Goal: Task Accomplishment & Management: Complete application form

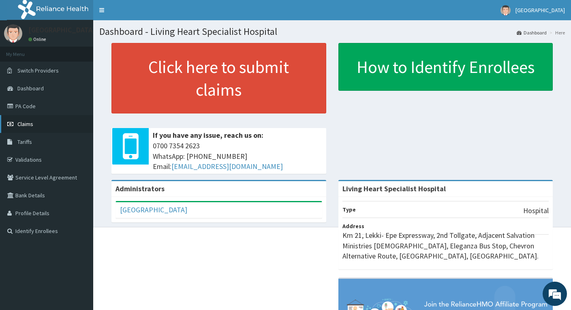
click at [28, 125] on span "Claims" at bounding box center [25, 123] width 16 height 7
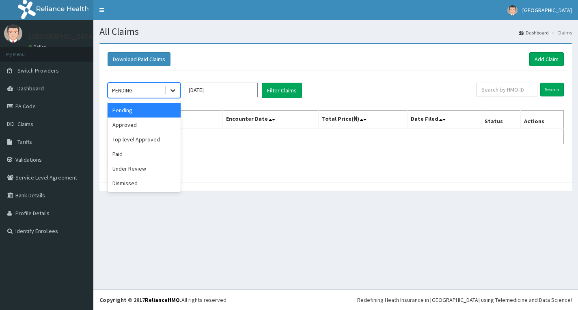
click at [171, 92] on icon at bounding box center [173, 90] width 8 height 8
click at [158, 127] on div "Approved" at bounding box center [143, 125] width 73 height 15
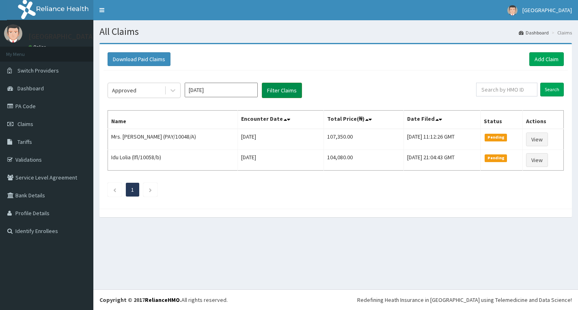
click at [277, 90] on button "Filter Claims" at bounding box center [282, 90] width 40 height 15
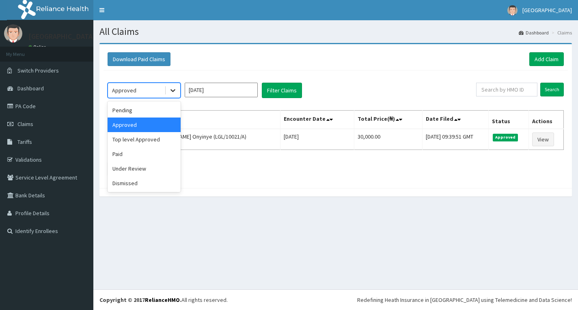
click at [172, 92] on icon at bounding box center [173, 90] width 8 height 8
click at [157, 109] on div "Pending" at bounding box center [143, 110] width 73 height 15
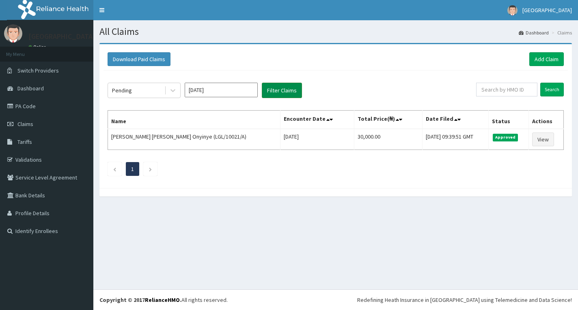
click at [279, 88] on button "Filter Claims" at bounding box center [282, 90] width 40 height 15
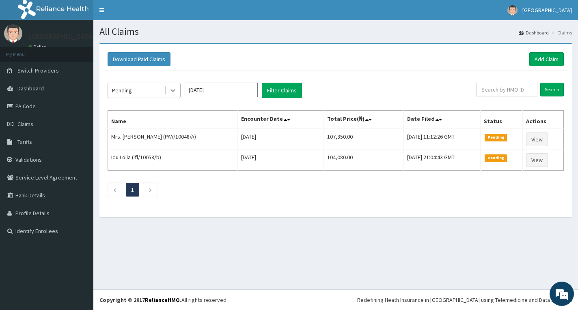
click at [173, 93] on icon at bounding box center [173, 90] width 8 height 8
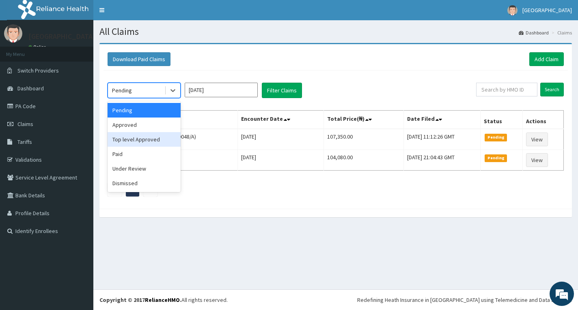
click at [130, 140] on div "Top level Approved" at bounding box center [143, 139] width 73 height 15
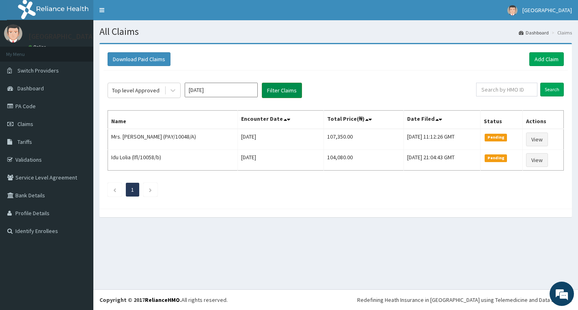
click at [286, 90] on button "Filter Claims" at bounding box center [282, 90] width 40 height 15
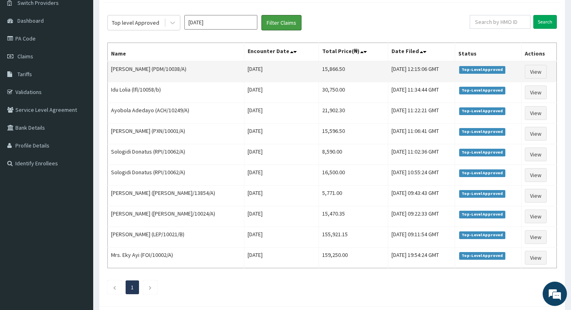
scroll to position [81, 0]
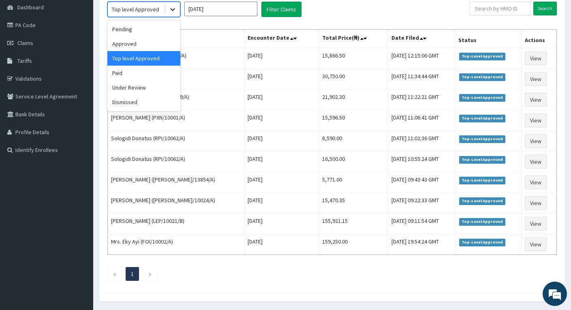
click at [172, 12] on icon at bounding box center [173, 9] width 8 height 8
click at [138, 73] on div "Paid" at bounding box center [143, 73] width 73 height 15
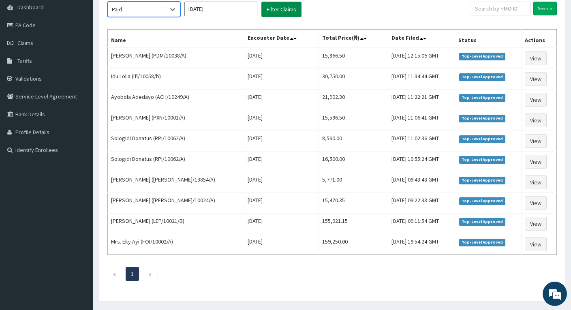
click at [286, 9] on button "Filter Claims" at bounding box center [282, 9] width 40 height 15
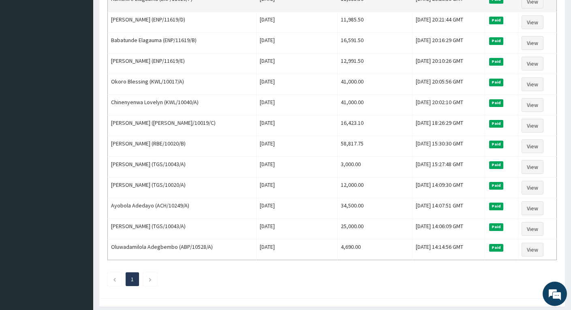
scroll to position [438, 0]
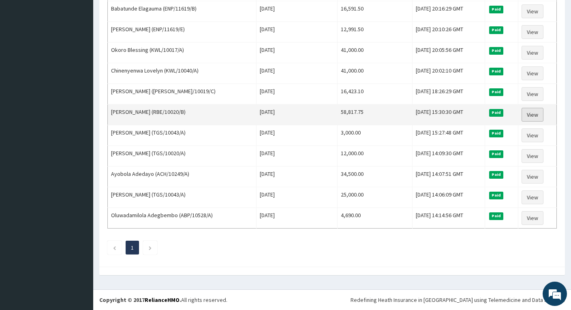
click at [533, 114] on link "View" at bounding box center [533, 115] width 22 height 14
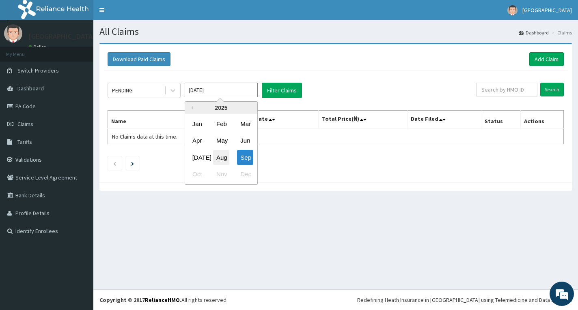
click at [221, 159] on div "Aug" at bounding box center [221, 157] width 16 height 15
type input "[DATE]"
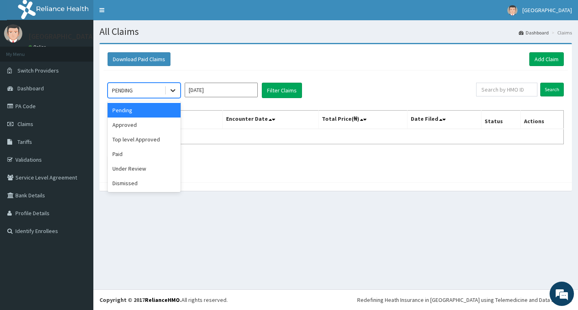
click at [168, 94] on div at bounding box center [172, 90] width 15 height 15
click at [129, 153] on div "Paid" at bounding box center [143, 154] width 73 height 15
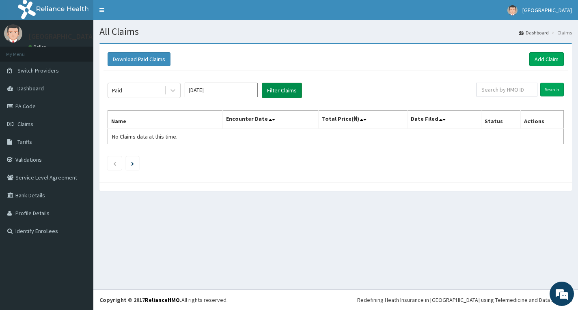
click at [284, 88] on button "Filter Claims" at bounding box center [282, 90] width 40 height 15
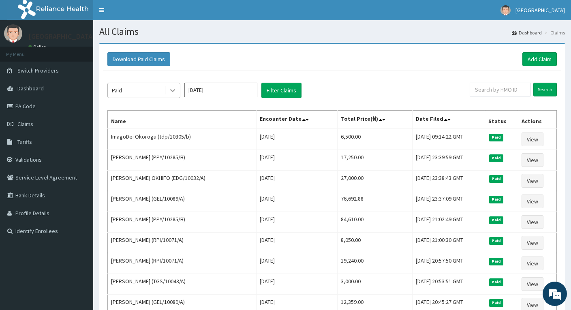
click at [170, 95] on div at bounding box center [172, 90] width 15 height 15
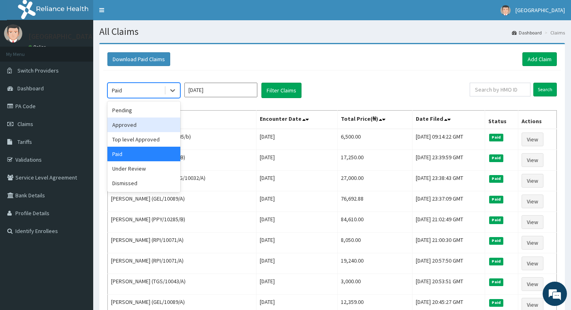
click at [132, 125] on div "Approved" at bounding box center [143, 125] width 73 height 15
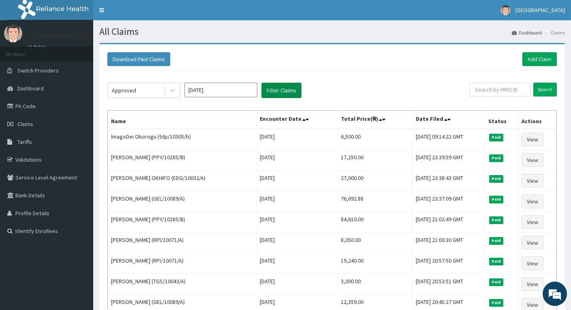
click at [271, 91] on button "Filter Claims" at bounding box center [282, 90] width 40 height 15
click at [274, 90] on button "Filter Claims" at bounding box center [282, 90] width 40 height 15
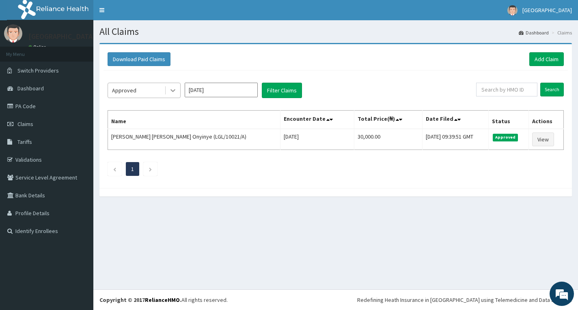
click at [170, 94] on icon at bounding box center [173, 90] width 8 height 8
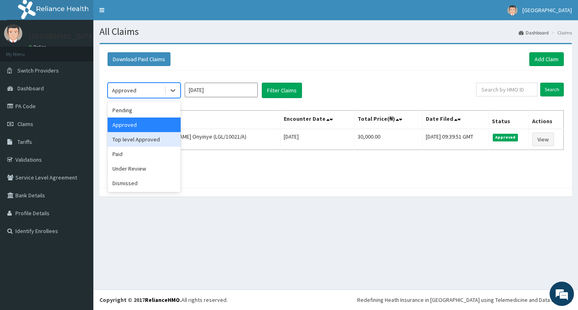
click at [140, 140] on div "Top level Approved" at bounding box center [143, 139] width 73 height 15
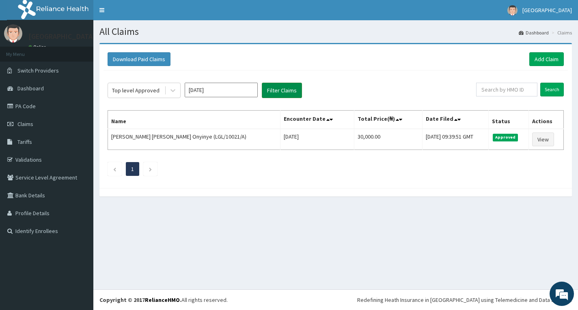
click at [279, 87] on button "Filter Claims" at bounding box center [282, 90] width 40 height 15
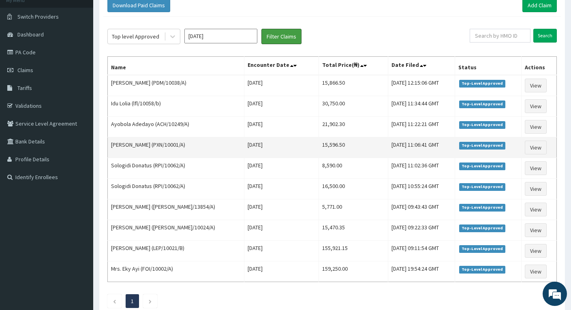
scroll to position [41, 0]
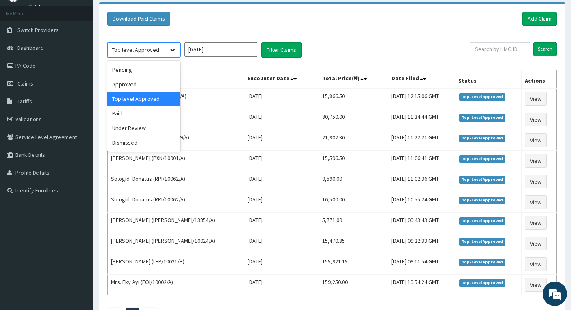
click at [172, 52] on icon at bounding box center [173, 50] width 8 height 8
click at [144, 114] on div "Paid" at bounding box center [143, 113] width 73 height 15
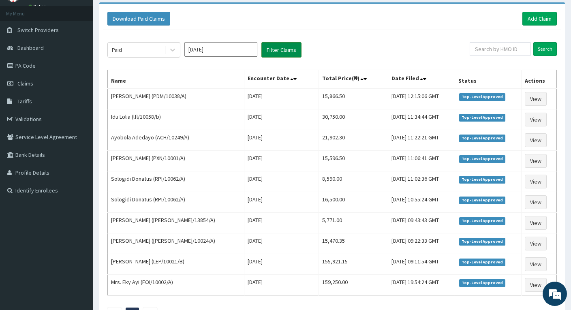
click at [269, 51] on button "Filter Claims" at bounding box center [282, 49] width 40 height 15
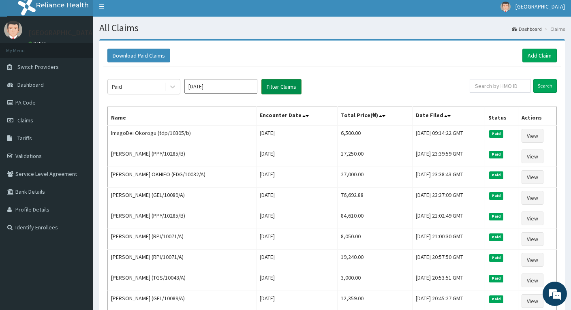
scroll to position [0, 0]
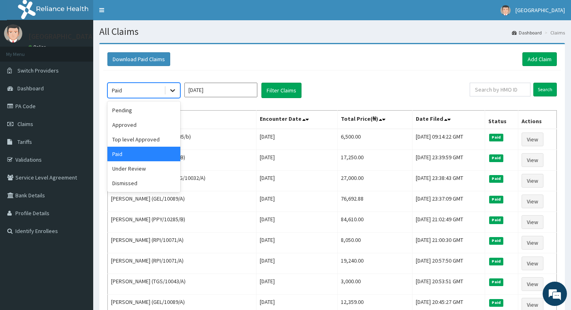
click at [173, 91] on icon at bounding box center [172, 91] width 5 height 3
click at [139, 167] on div "Under Review" at bounding box center [143, 168] width 73 height 15
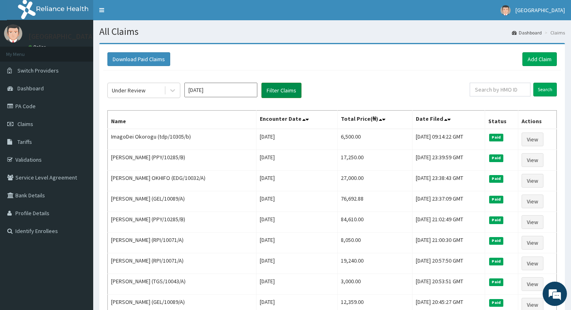
click at [274, 90] on button "Filter Claims" at bounding box center [282, 90] width 40 height 15
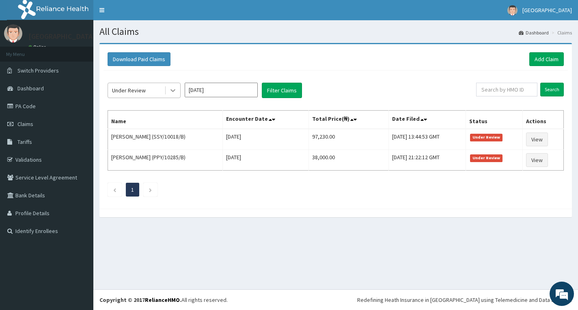
click at [172, 90] on icon at bounding box center [173, 90] width 8 height 8
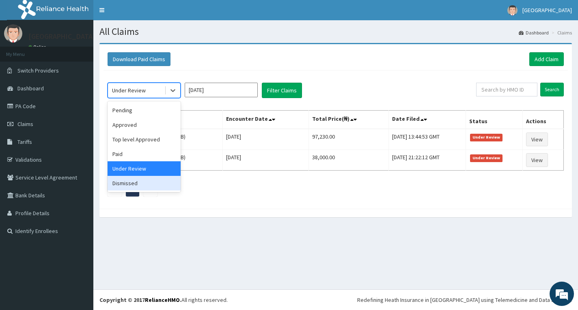
click at [132, 182] on div "Dismissed" at bounding box center [143, 183] width 73 height 15
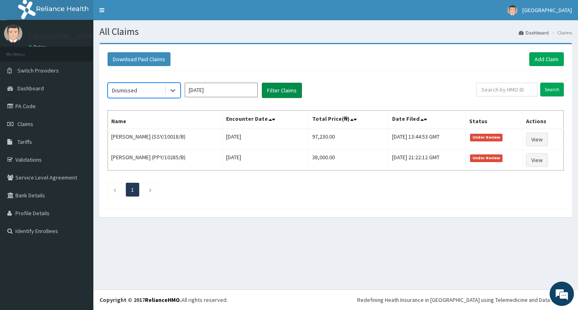
click at [275, 88] on button "Filter Claims" at bounding box center [282, 90] width 40 height 15
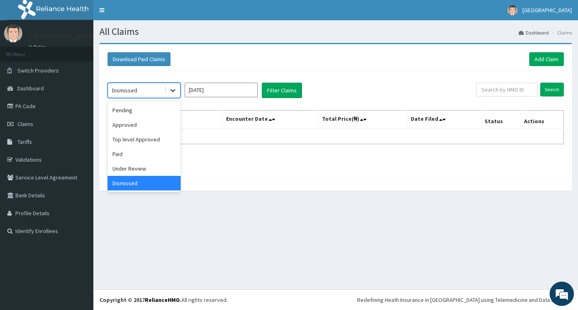
click at [170, 91] on icon at bounding box center [173, 90] width 8 height 8
click at [144, 112] on div "Pending" at bounding box center [143, 110] width 73 height 15
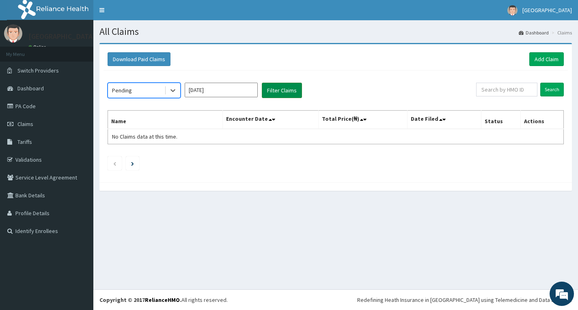
click at [269, 91] on button "Filter Claims" at bounding box center [282, 90] width 40 height 15
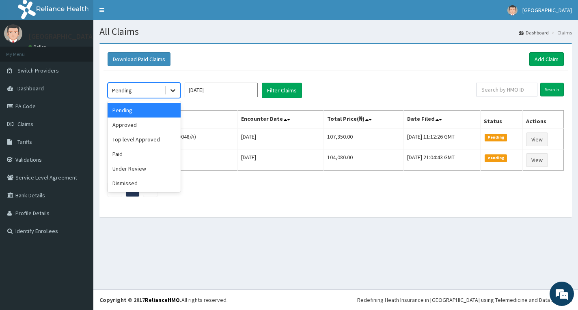
click at [170, 93] on icon at bounding box center [173, 90] width 8 height 8
click at [151, 125] on div "Approved" at bounding box center [143, 125] width 73 height 15
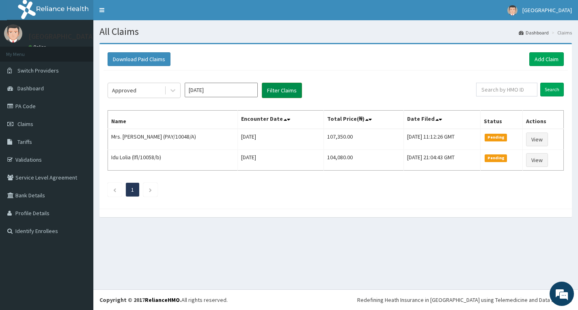
click at [285, 90] on button "Filter Claims" at bounding box center [282, 90] width 40 height 15
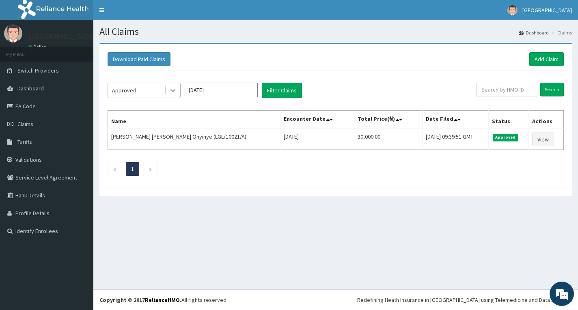
click at [172, 94] on icon at bounding box center [173, 90] width 8 height 8
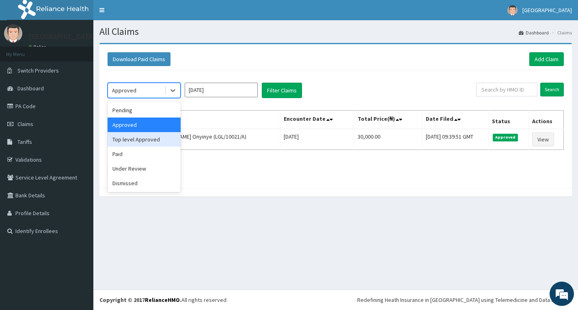
click at [140, 138] on div "Top level Approved" at bounding box center [143, 139] width 73 height 15
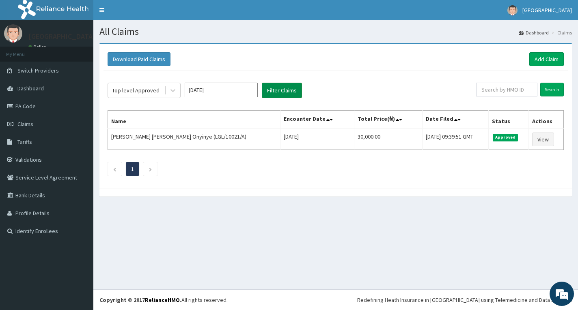
click at [276, 90] on button "Filter Claims" at bounding box center [282, 90] width 40 height 15
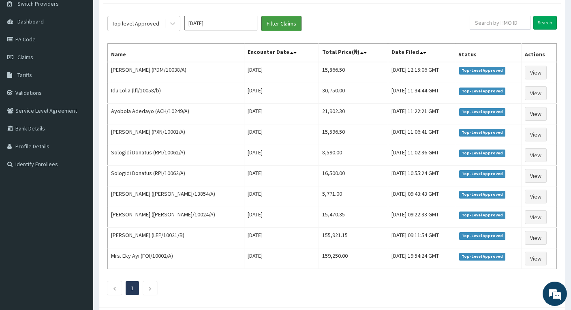
scroll to position [26, 0]
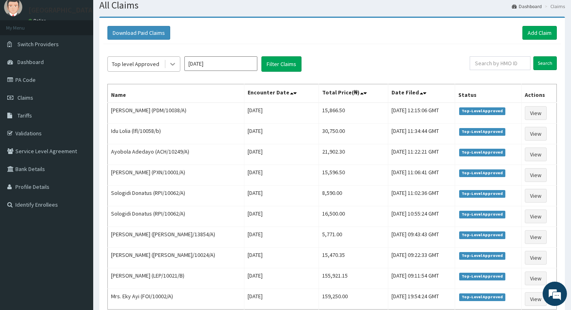
click at [167, 67] on div at bounding box center [172, 64] width 15 height 15
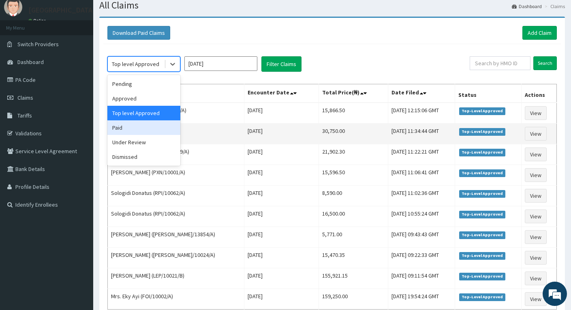
click at [150, 127] on div "Paid" at bounding box center [143, 127] width 73 height 15
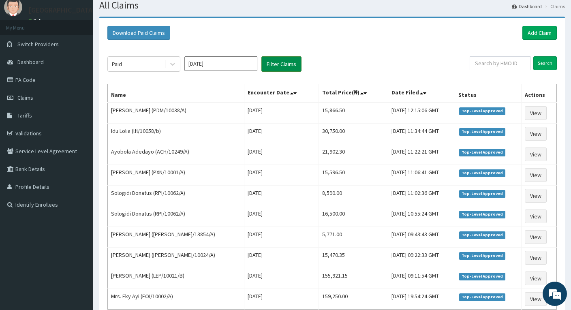
click at [274, 65] on button "Filter Claims" at bounding box center [282, 63] width 40 height 15
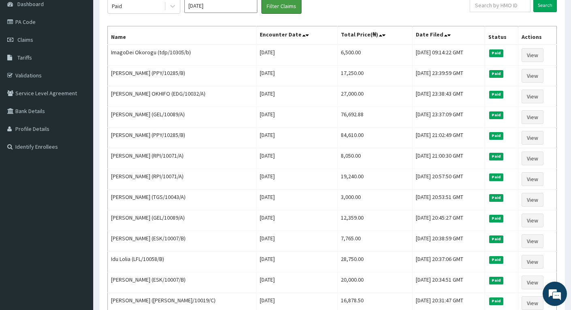
scroll to position [73, 0]
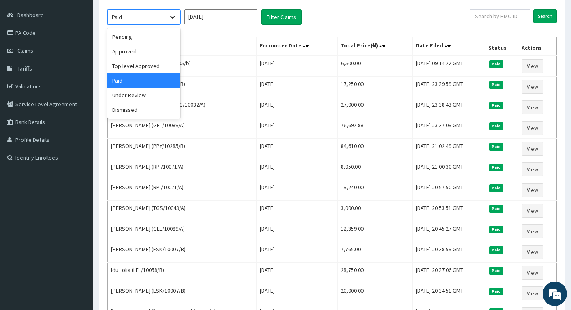
click at [171, 20] on icon at bounding box center [173, 17] width 8 height 8
click at [144, 96] on div "Under Review" at bounding box center [143, 95] width 73 height 15
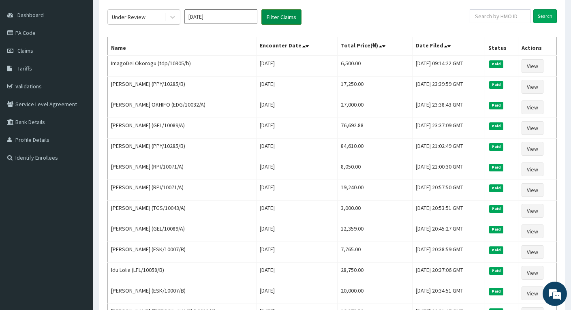
click at [282, 17] on button "Filter Claims" at bounding box center [282, 16] width 40 height 15
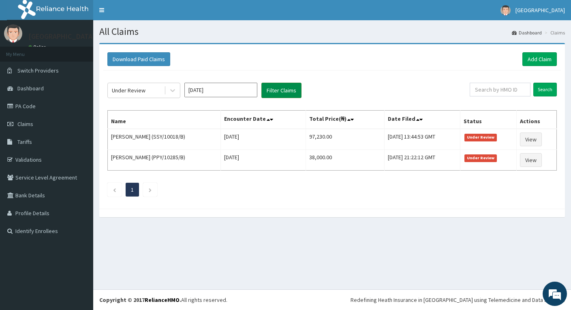
scroll to position [0, 0]
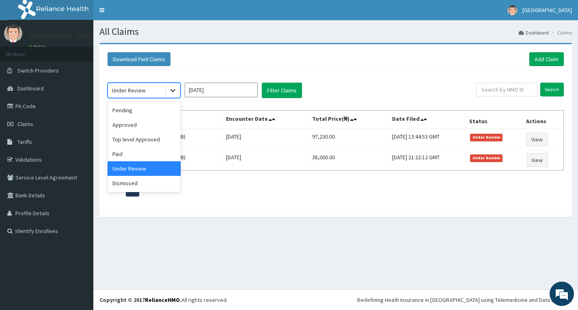
click at [175, 93] on icon at bounding box center [173, 90] width 8 height 8
click at [125, 109] on div "Pending" at bounding box center [143, 110] width 73 height 15
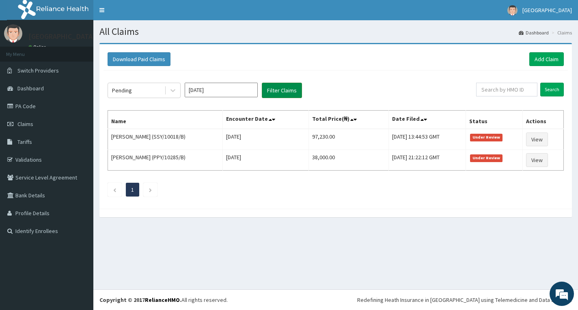
click at [277, 92] on button "Filter Claims" at bounding box center [282, 90] width 40 height 15
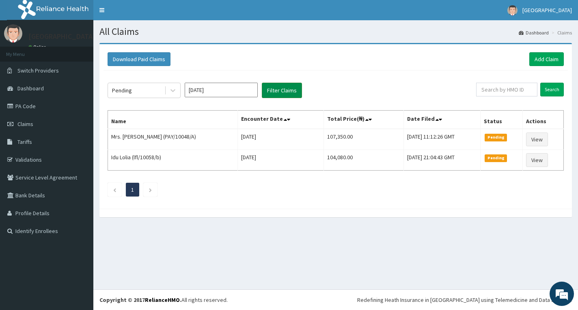
click at [279, 91] on button "Filter Claims" at bounding box center [282, 90] width 40 height 15
click at [282, 90] on button "Filter Claims" at bounding box center [282, 90] width 40 height 15
click at [173, 92] on icon at bounding box center [172, 91] width 5 height 3
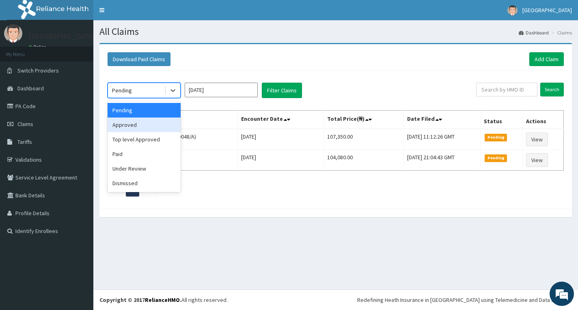
click at [151, 123] on div "Approved" at bounding box center [143, 125] width 73 height 15
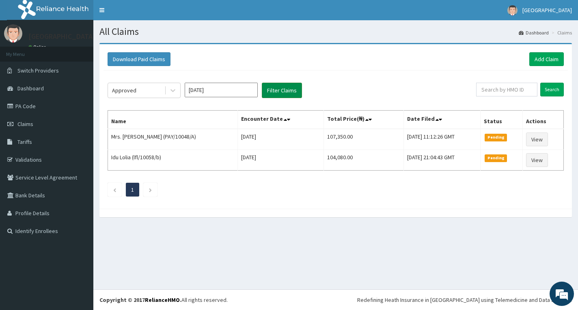
click at [276, 89] on button "Filter Claims" at bounding box center [282, 90] width 40 height 15
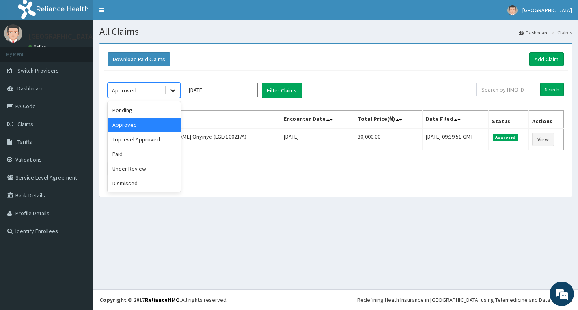
click at [173, 93] on icon at bounding box center [173, 90] width 8 height 8
click at [152, 139] on div "Top level Approved" at bounding box center [143, 139] width 73 height 15
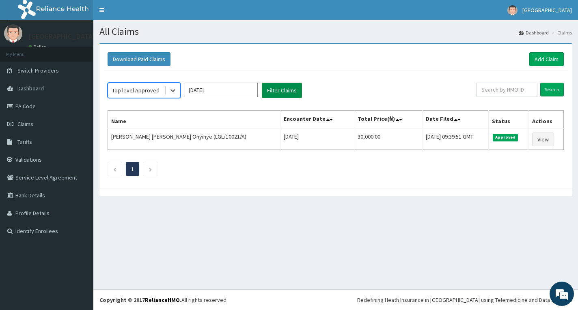
click at [279, 87] on button "Filter Claims" at bounding box center [282, 90] width 40 height 15
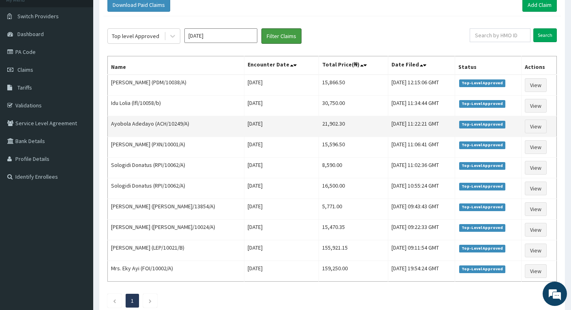
scroll to position [41, 0]
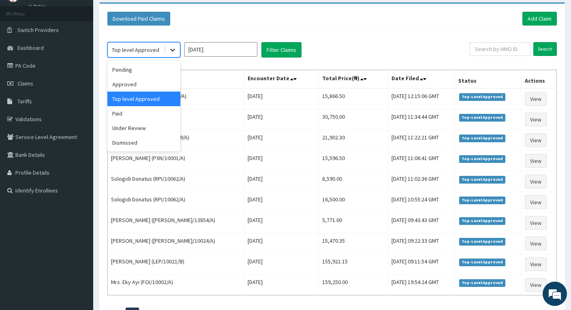
click at [172, 53] on icon at bounding box center [173, 50] width 8 height 8
click at [143, 111] on div "Paid" at bounding box center [143, 113] width 73 height 15
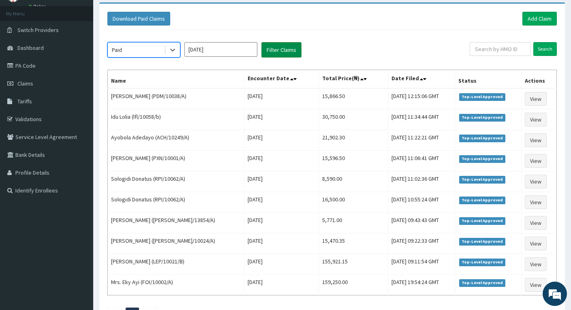
click at [275, 50] on button "Filter Claims" at bounding box center [282, 49] width 40 height 15
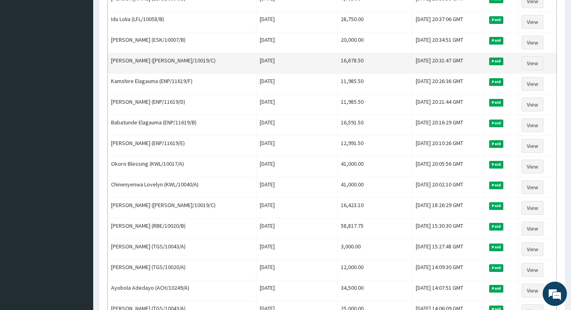
scroll to position [284, 0]
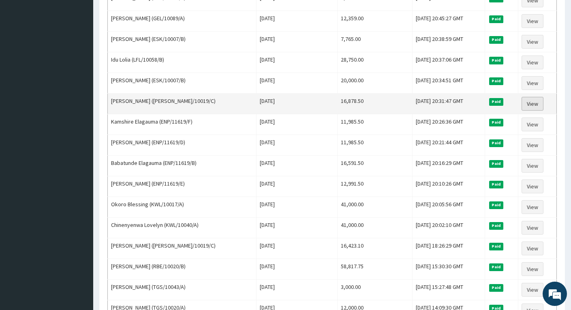
click at [534, 104] on link "View" at bounding box center [533, 104] width 22 height 14
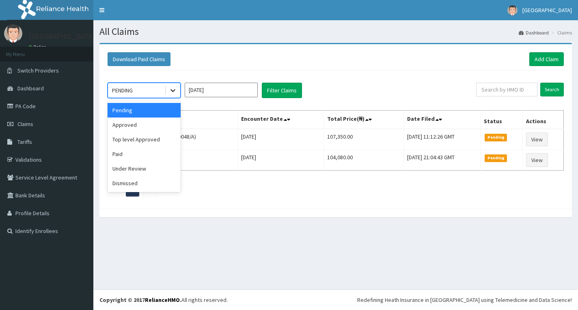
click at [172, 93] on icon at bounding box center [173, 90] width 8 height 8
click at [155, 126] on div "Approved" at bounding box center [143, 125] width 73 height 15
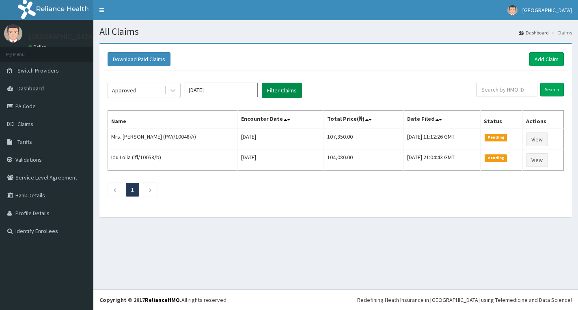
click at [279, 91] on button "Filter Claims" at bounding box center [282, 90] width 40 height 15
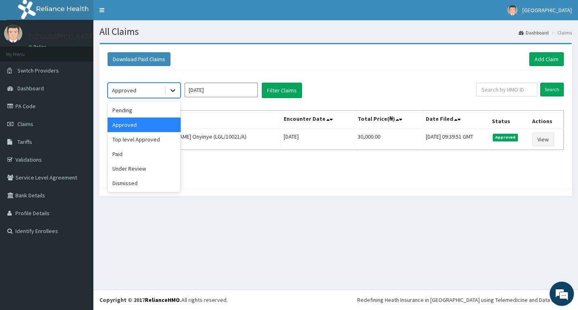
click at [173, 93] on icon at bounding box center [173, 90] width 8 height 8
click at [144, 137] on div "Top level Approved" at bounding box center [143, 139] width 73 height 15
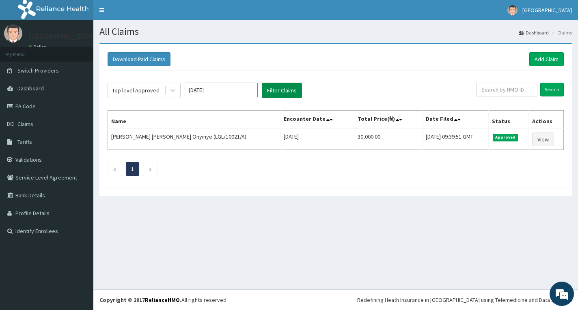
click at [269, 90] on button "Filter Claims" at bounding box center [282, 90] width 40 height 15
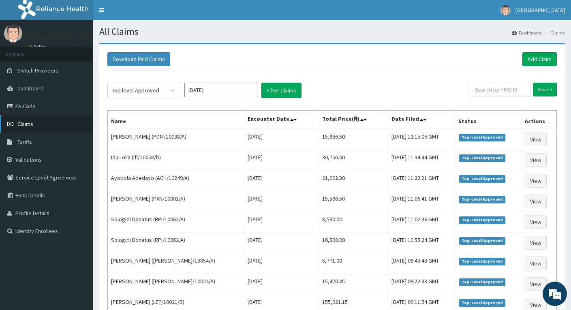
click at [31, 124] on span "Claims" at bounding box center [25, 123] width 16 height 7
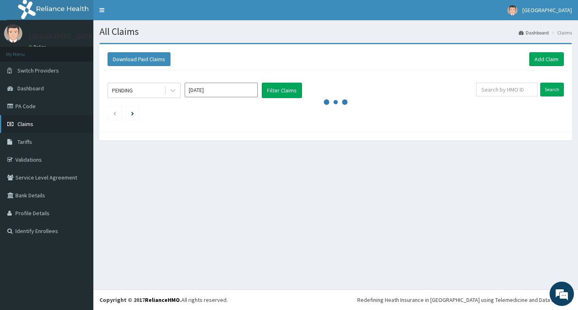
click at [26, 125] on span "Claims" at bounding box center [25, 123] width 16 height 7
click at [547, 60] on link "Add Claim" at bounding box center [546, 59] width 34 height 14
click at [544, 59] on link "Add Claim" at bounding box center [546, 59] width 34 height 14
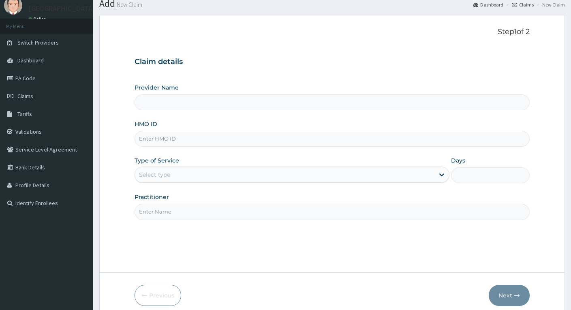
scroll to position [41, 0]
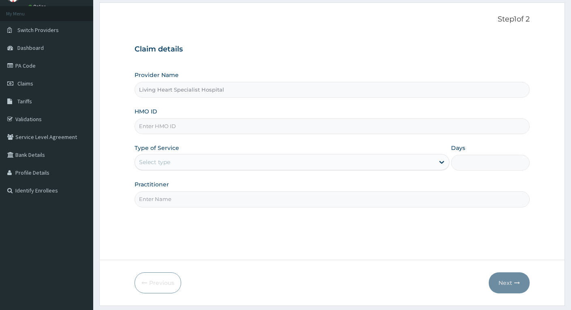
type input "Living Heart Specialist Hospital"
click at [229, 126] on input "HMO ID" at bounding box center [332, 126] width 395 height 16
paste input "PUE/10023/A"
type input "PUE/10023/A"
click at [299, 160] on div "Select type" at bounding box center [285, 162] width 300 height 13
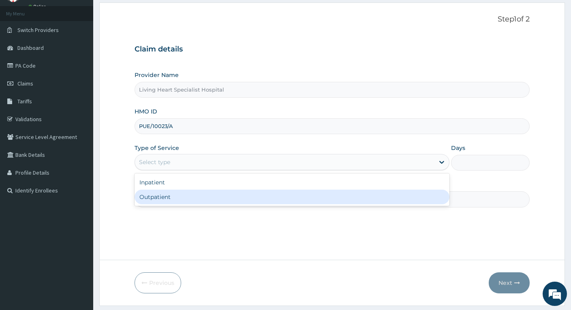
click at [287, 196] on div "Outpatient" at bounding box center [292, 197] width 315 height 15
type input "1"
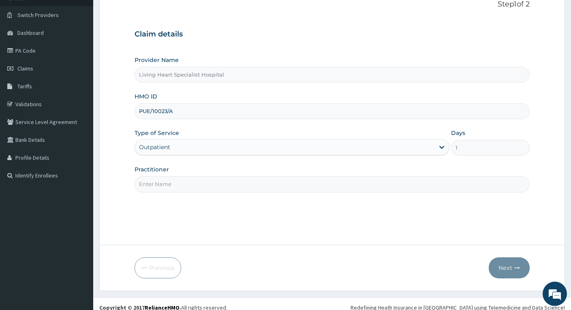
scroll to position [63, 0]
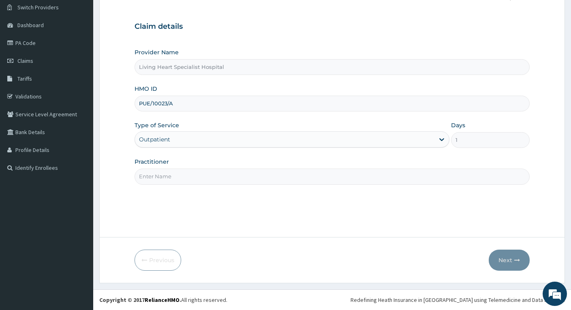
click at [285, 178] on input "Practitioner" at bounding box center [332, 177] width 395 height 16
type input "DR, FAVOUR EZEM"
click at [501, 256] on button "Next" at bounding box center [509, 260] width 41 height 21
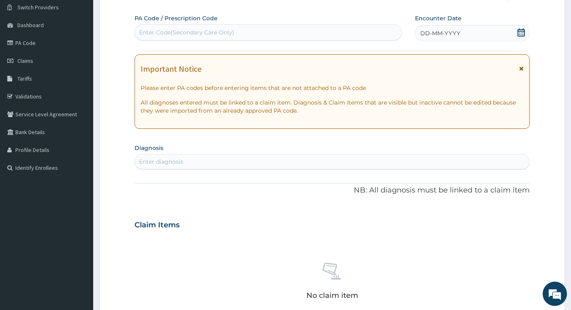
click at [212, 162] on div "Enter diagnosis" at bounding box center [332, 161] width 395 height 13
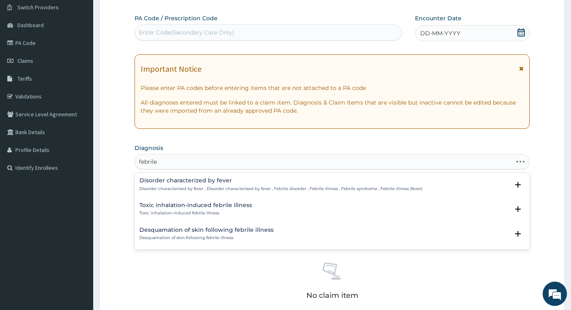
type input "febrile"
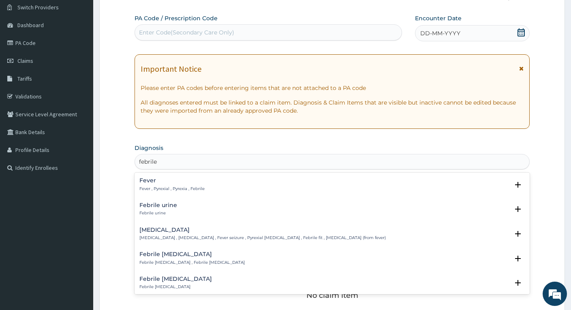
click at [171, 229] on h4 "Febrile convulsion" at bounding box center [263, 230] width 247 height 6
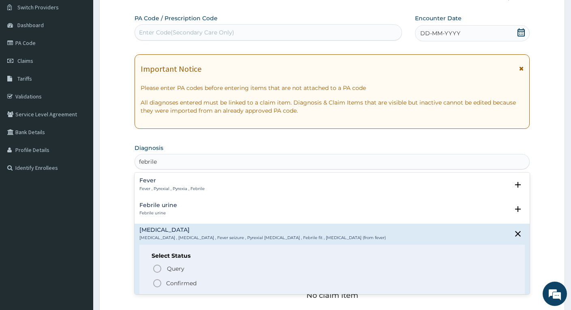
scroll to position [41, 0]
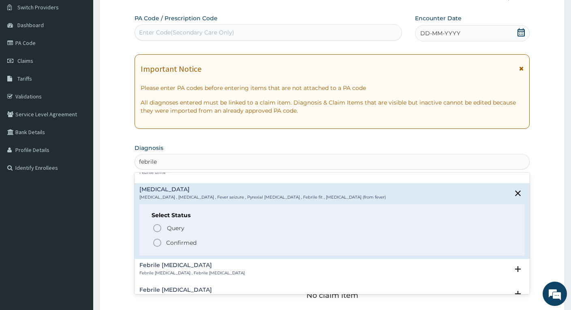
click at [156, 243] on icon "status option filled" at bounding box center [157, 243] width 10 height 10
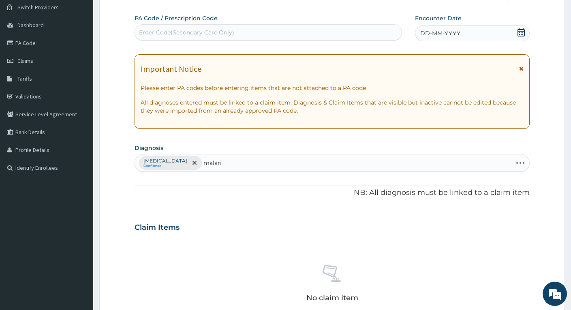
type input "malaria"
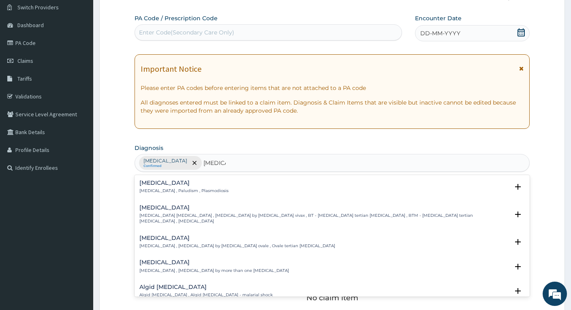
click at [148, 182] on h4 "Malaria" at bounding box center [184, 183] width 89 height 6
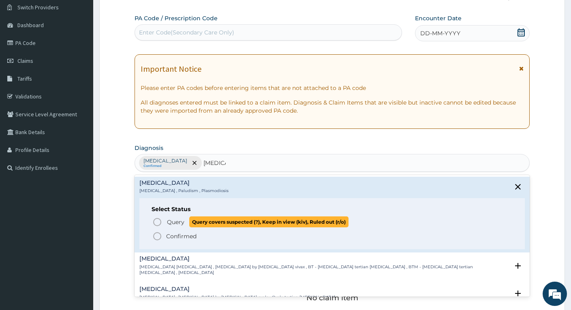
click at [156, 221] on icon "status option query" at bounding box center [157, 222] width 10 height 10
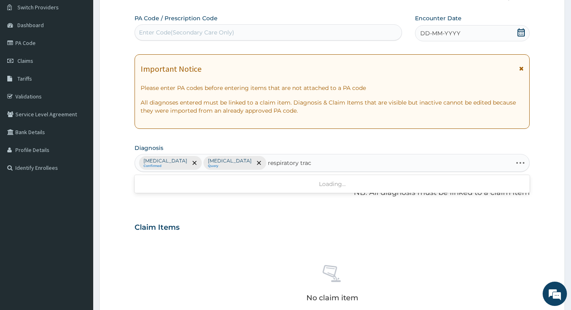
type input "respiratory tract"
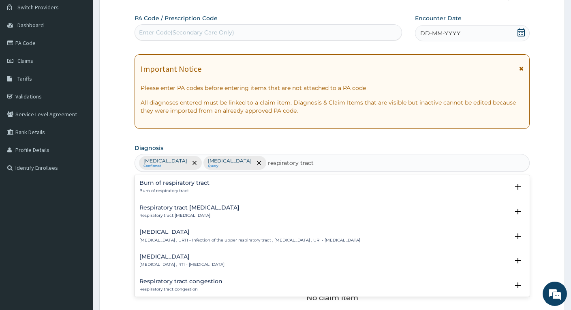
click at [153, 258] on h4 "Respiratory tract infection" at bounding box center [182, 257] width 85 height 6
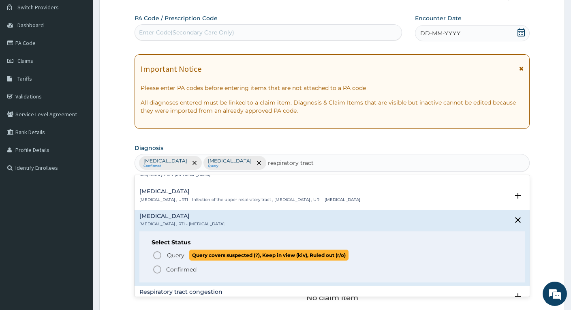
click at [154, 255] on circle "status option query" at bounding box center [157, 255] width 7 height 7
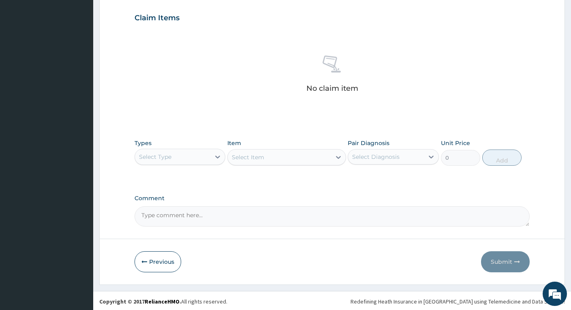
scroll to position [275, 0]
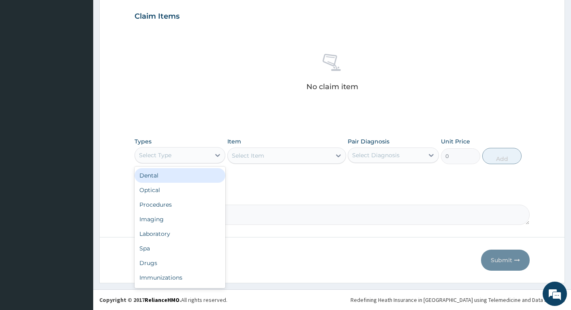
click at [204, 155] on div "Select Type" at bounding box center [172, 155] width 75 height 13
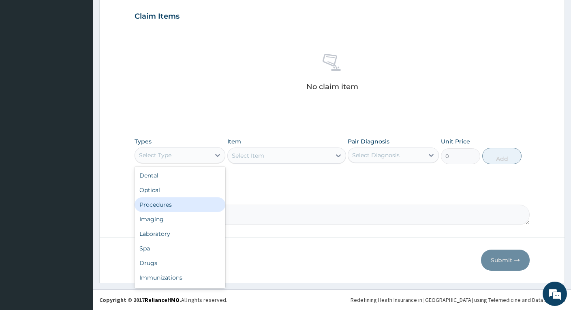
click at [169, 204] on div "Procedures" at bounding box center [180, 205] width 91 height 15
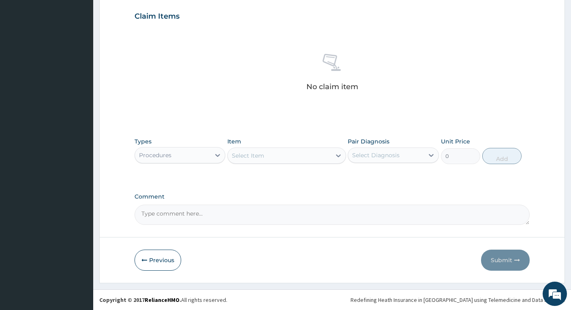
click at [317, 155] on div "Select Item" at bounding box center [279, 155] width 103 height 13
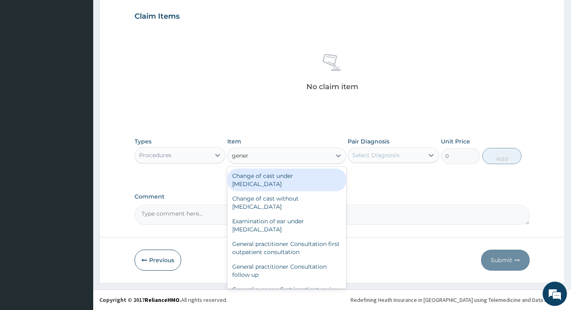
type input "genera"
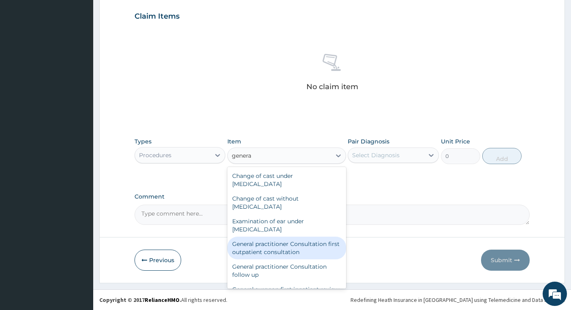
click at [252, 248] on div "General practitioner Consultation first outpatient consultation" at bounding box center [287, 248] width 118 height 23
type input "4000"
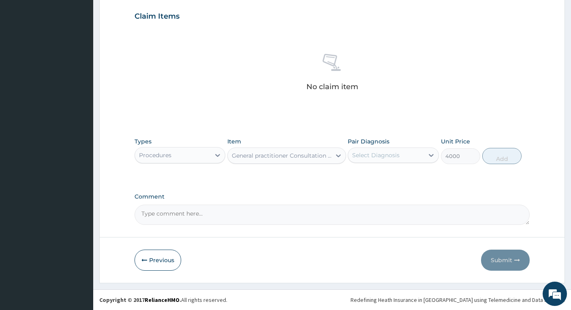
click at [419, 153] on div "Select Diagnosis" at bounding box center [385, 155] width 75 height 13
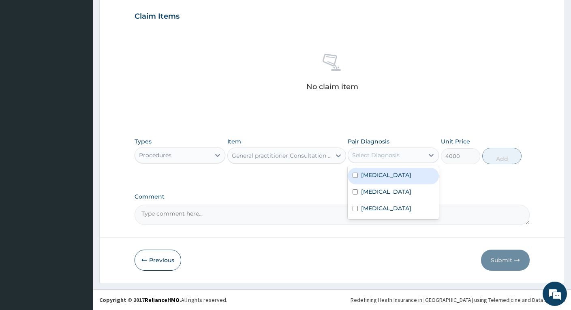
click at [406, 174] on label "Febrile convulsion" at bounding box center [386, 175] width 50 height 8
checkbox input "true"
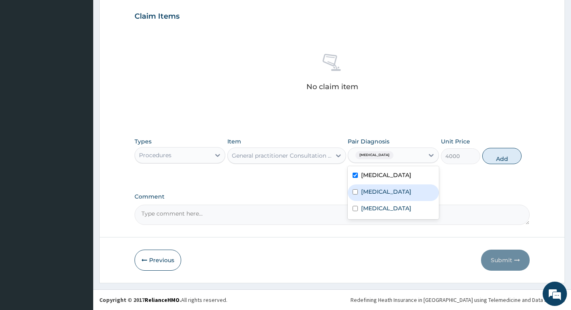
click at [387, 189] on div "Malaria" at bounding box center [393, 193] width 91 height 17
checkbox input "true"
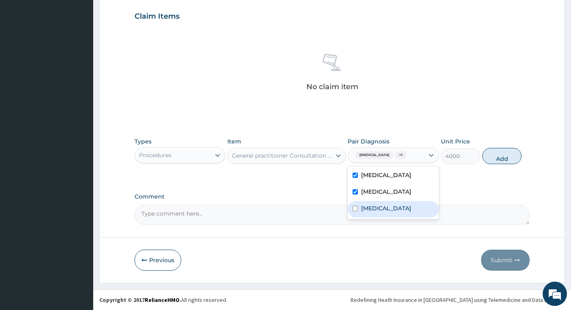
click at [382, 212] on label "Respiratory tract infection" at bounding box center [386, 208] width 50 height 8
checkbox input "true"
click at [501, 157] on button "Add" at bounding box center [502, 156] width 39 height 16
type input "0"
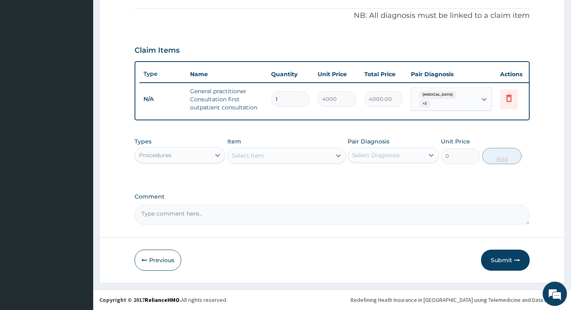
scroll to position [247, 0]
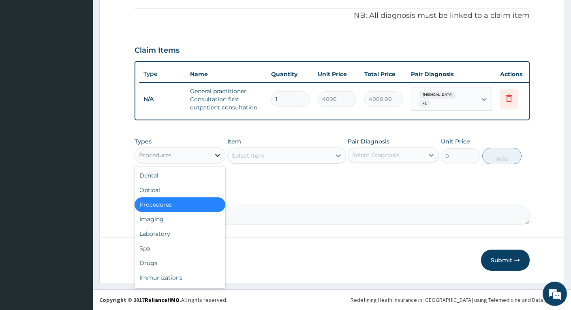
click at [212, 158] on div at bounding box center [217, 155] width 15 height 15
click at [161, 232] on div "Laboratory" at bounding box center [180, 234] width 91 height 15
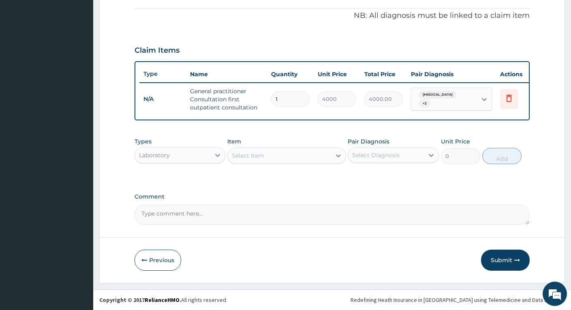
click at [310, 157] on div "Select Item" at bounding box center [279, 155] width 103 height 13
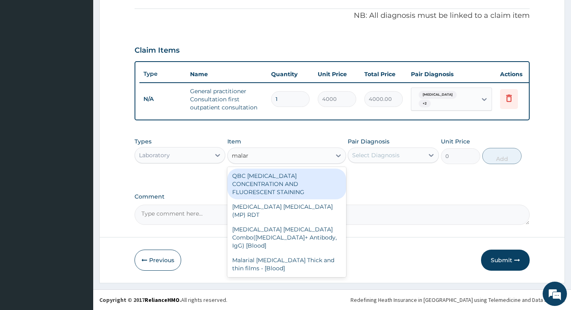
type input "malari"
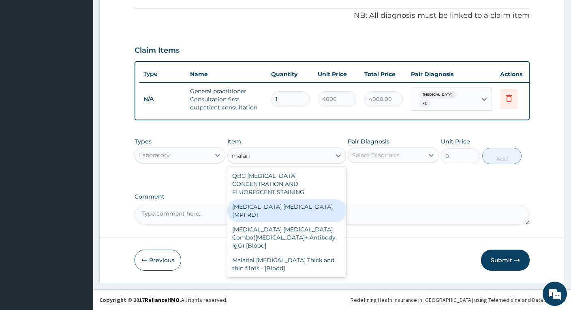
click at [276, 200] on div "MALARIA PARASITE (MP) RDT" at bounding box center [287, 211] width 118 height 23
type input "3000"
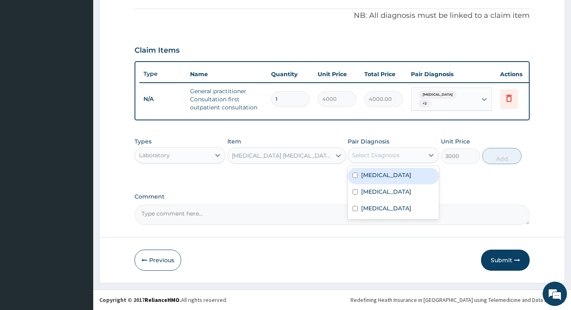
click at [419, 155] on div "Select Diagnosis" at bounding box center [385, 155] width 75 height 13
click at [412, 176] on label "Febrile convulsion" at bounding box center [386, 175] width 50 height 8
checkbox input "true"
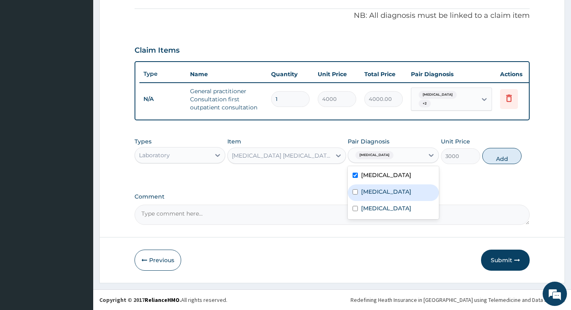
click at [392, 191] on div "Malaria" at bounding box center [393, 193] width 91 height 17
checkbox input "true"
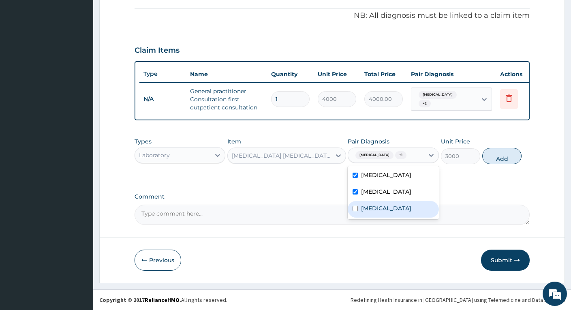
click at [387, 209] on label "Respiratory tract infection" at bounding box center [386, 208] width 50 height 8
checkbox input "true"
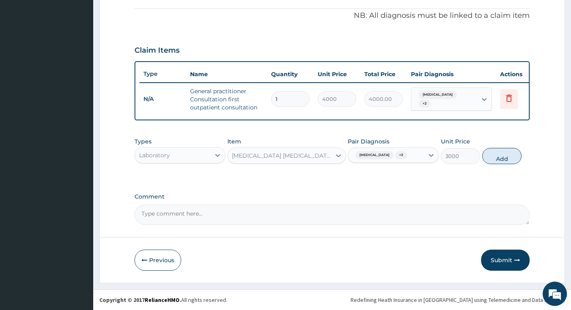
click at [489, 154] on button "Add" at bounding box center [502, 156] width 39 height 16
type input "0"
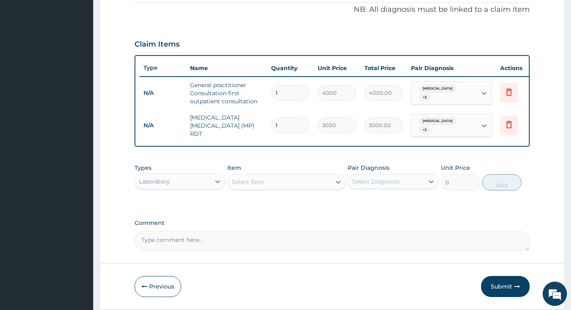
scroll to position [278, 0]
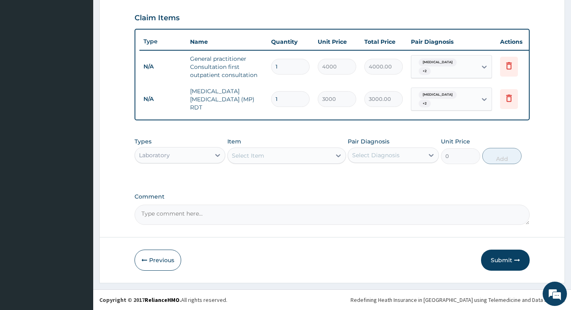
click at [316, 155] on div "Select Item" at bounding box center [279, 155] width 103 height 13
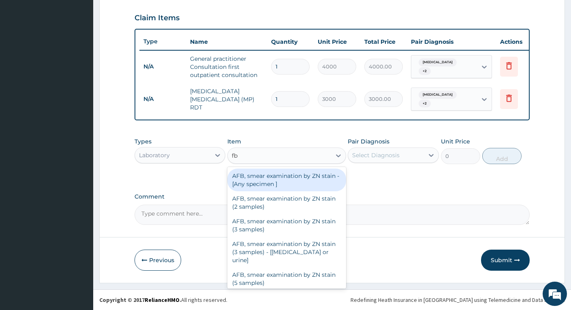
type input "fbc"
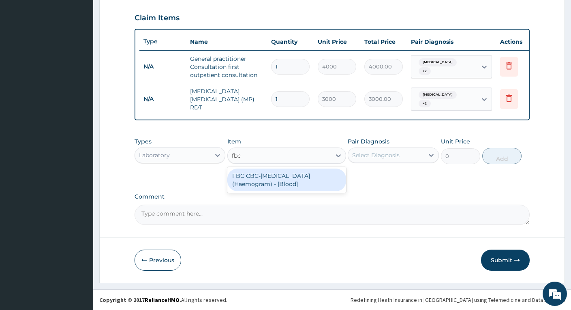
click at [276, 176] on div "FBC CBC-Complete Blood Count (Haemogram) - [Blood]" at bounding box center [287, 180] width 118 height 23
type input "4600"
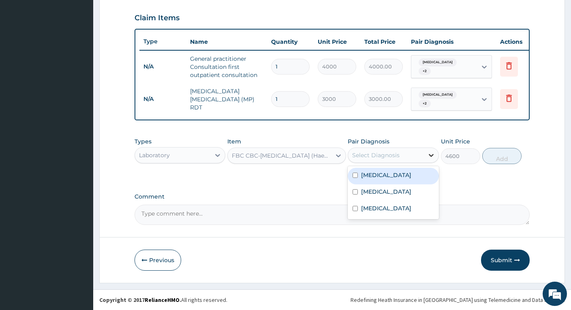
click at [425, 155] on div at bounding box center [431, 155] width 15 height 15
click at [408, 179] on label "Febrile convulsion" at bounding box center [386, 175] width 50 height 8
checkbox input "true"
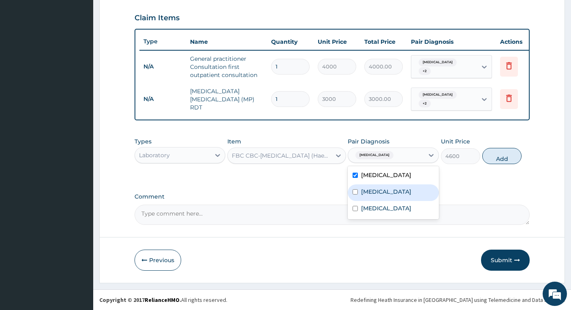
click at [386, 192] on div "Malaria" at bounding box center [393, 193] width 91 height 17
checkbox input "true"
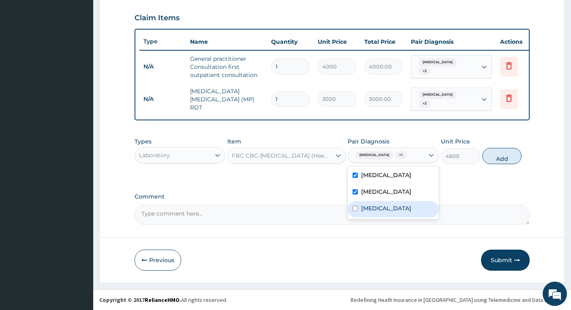
click at [389, 210] on label "Respiratory tract infection" at bounding box center [386, 208] width 50 height 8
checkbox input "true"
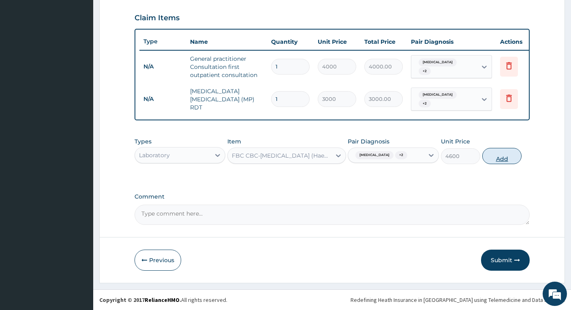
click at [498, 156] on button "Add" at bounding box center [502, 156] width 39 height 16
type input "0"
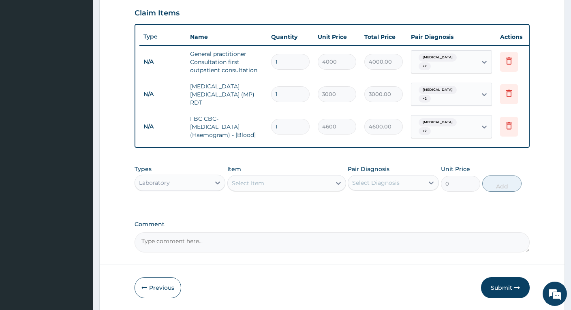
scroll to position [310, 0]
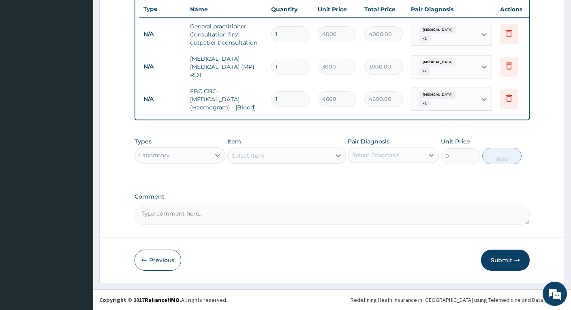
click at [200, 157] on div "Laboratory" at bounding box center [172, 155] width 75 height 13
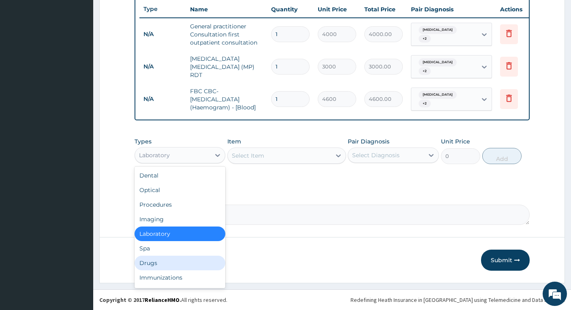
click at [159, 261] on div "Drugs" at bounding box center [180, 263] width 91 height 15
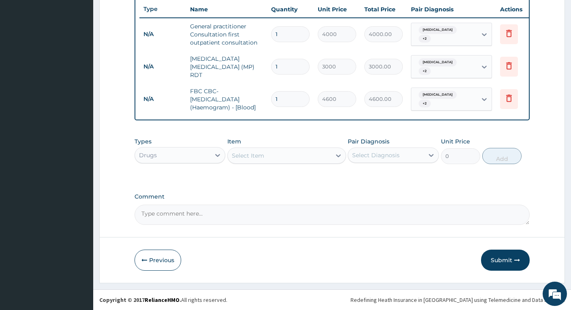
click at [312, 157] on div "Select Item" at bounding box center [279, 155] width 103 height 13
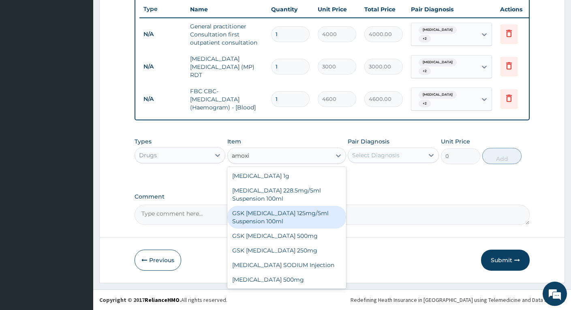
scroll to position [15, 0]
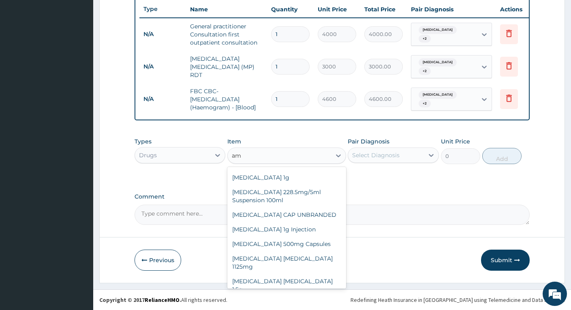
type input "a"
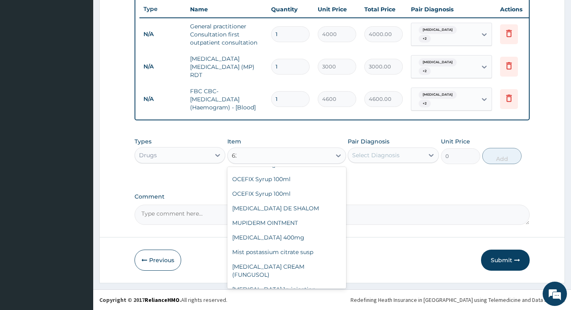
scroll to position [190, 0]
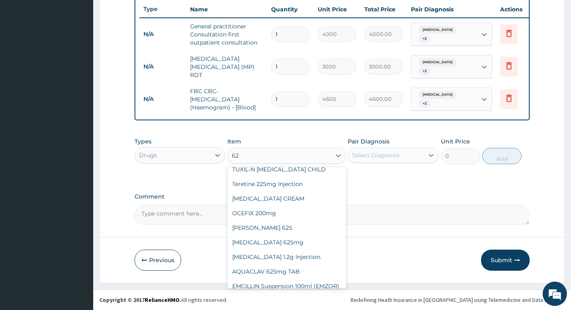
type input "625"
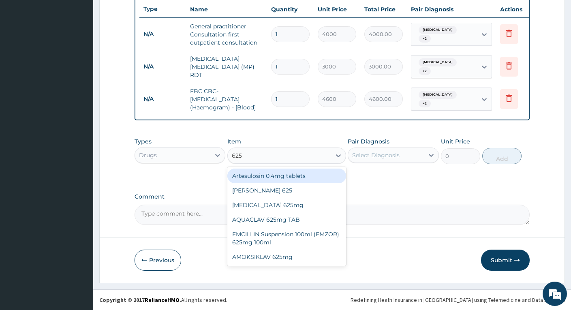
scroll to position [0, 0]
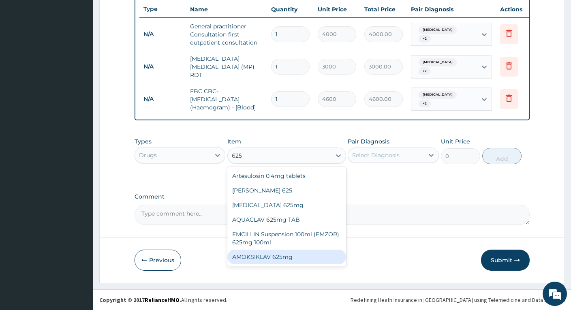
click at [260, 255] on div "AMOKSIKLAV 625mg" at bounding box center [287, 257] width 118 height 15
type input "695.75"
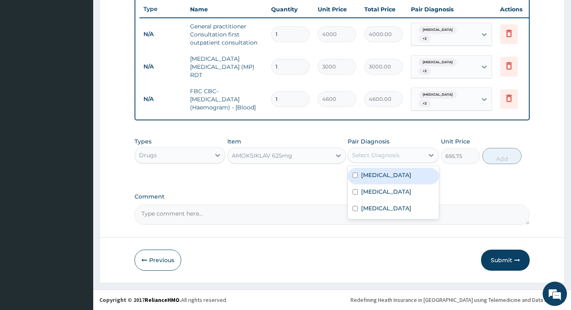
click at [411, 154] on div "Select Diagnosis" at bounding box center [385, 155] width 75 height 13
click at [393, 176] on label "Febrile convulsion" at bounding box center [386, 175] width 50 height 8
checkbox input "true"
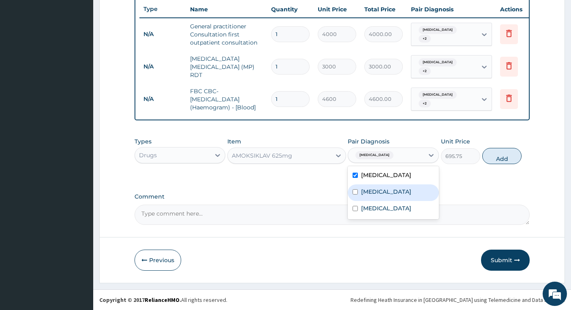
click at [376, 189] on label "Malaria" at bounding box center [386, 192] width 50 height 8
checkbox input "true"
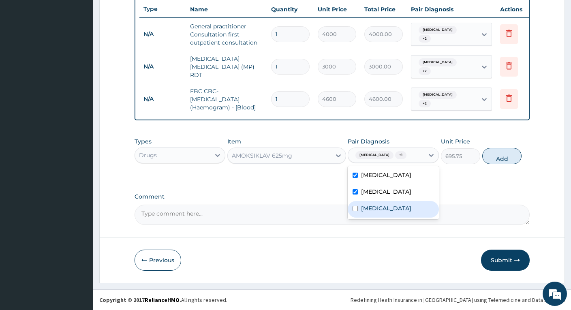
click at [374, 209] on label "Respiratory tract infection" at bounding box center [386, 208] width 50 height 8
checkbox input "true"
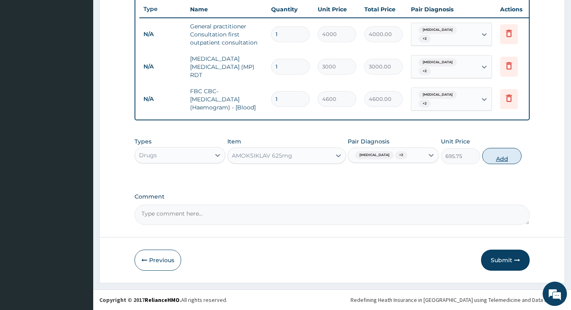
click at [500, 157] on button "Add" at bounding box center [502, 156] width 39 height 16
type input "0"
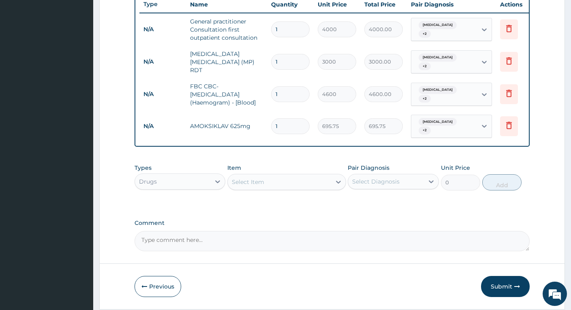
type input "14"
type input "9740.50"
type input "14"
click at [315, 189] on div "Select Item" at bounding box center [279, 182] width 103 height 13
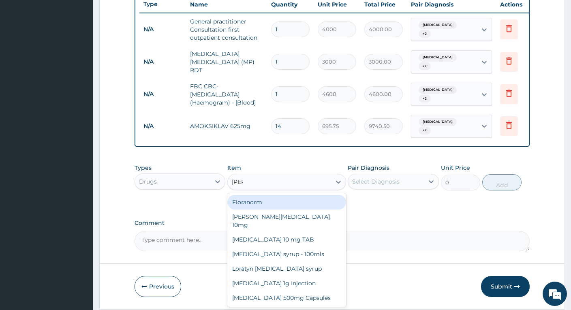
type input "lorat"
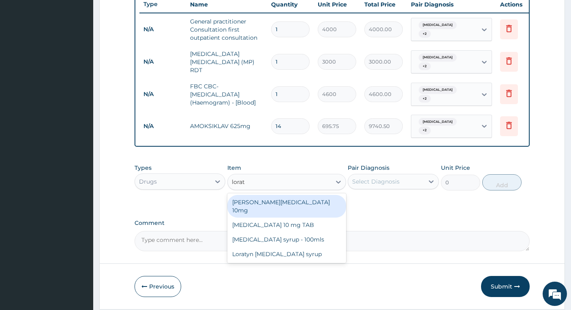
click at [293, 205] on div "Loratyn Loratadine 10mg" at bounding box center [287, 206] width 118 height 23
type input "94.875"
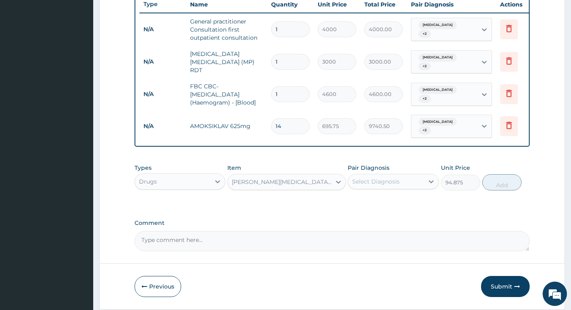
click at [382, 186] on div "Select Diagnosis" at bounding box center [375, 182] width 47 height 8
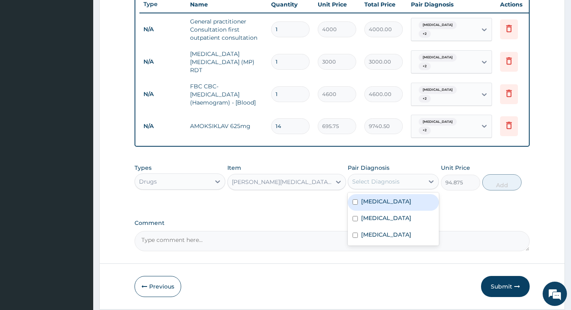
drag, startPoint x: 376, startPoint y: 206, endPoint x: 375, endPoint y: 211, distance: 5.0
click at [376, 206] on label "Febrile convulsion" at bounding box center [386, 202] width 50 height 8
checkbox input "true"
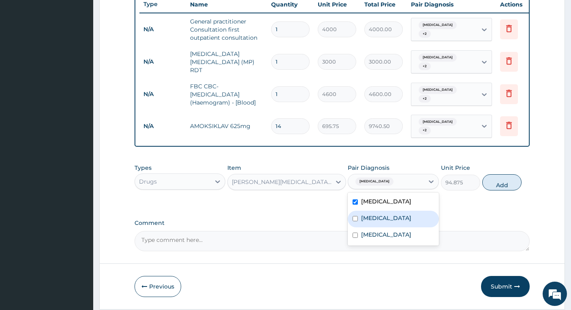
click at [370, 222] on label "Malaria" at bounding box center [386, 218] width 50 height 8
checkbox input "true"
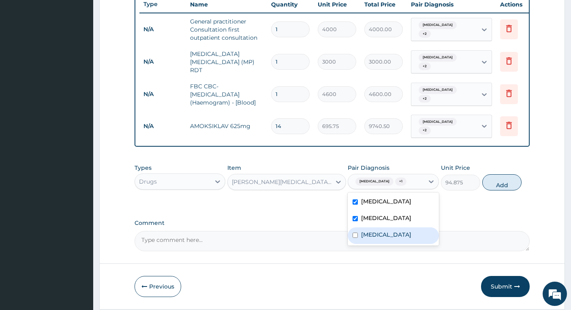
click at [368, 239] on label "Respiratory tract infection" at bounding box center [386, 235] width 50 height 8
checkbox input "true"
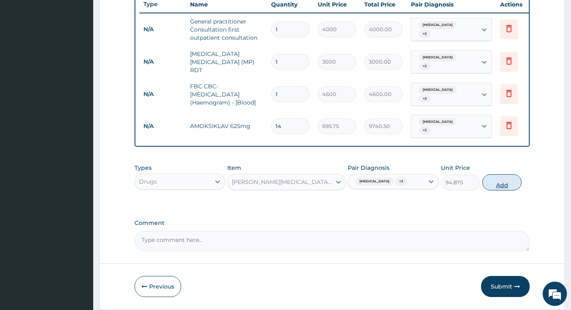
click at [490, 187] on button "Add" at bounding box center [502, 182] width 39 height 16
type input "0"
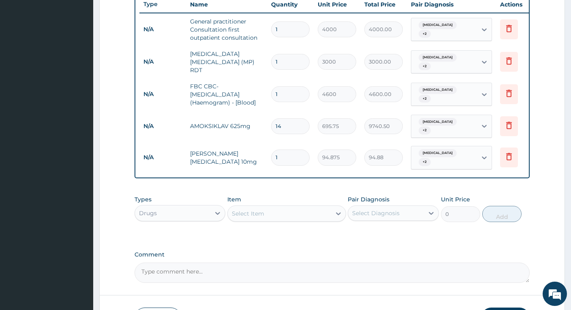
type input "10"
type input "948.75"
type input "10"
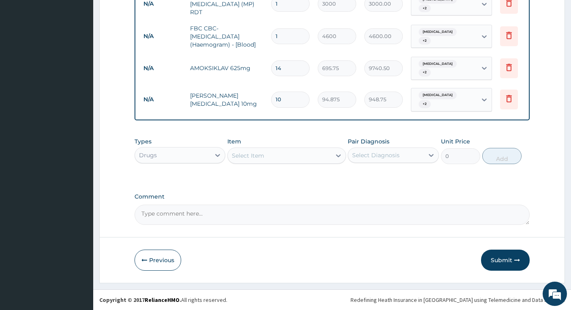
scroll to position [373, 0]
click at [312, 157] on div "Select Item" at bounding box center [279, 155] width 103 height 13
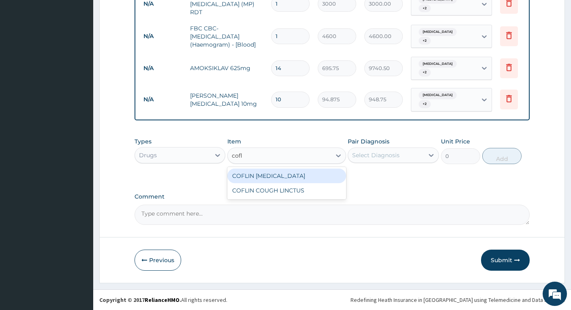
type input "cofli"
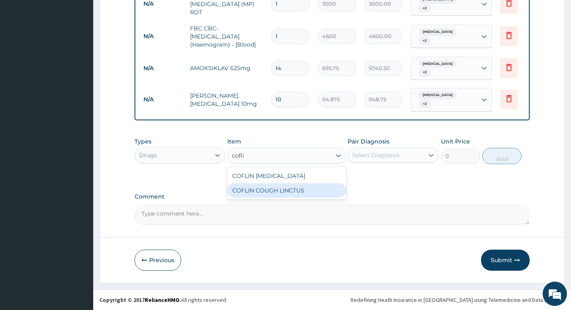
click at [260, 190] on div "COFLIN COUGH LINCTUS" at bounding box center [287, 190] width 118 height 15
type input "1800"
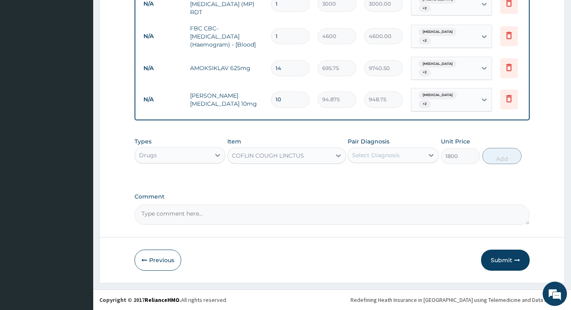
click at [419, 155] on div "Select Diagnosis" at bounding box center [385, 155] width 75 height 13
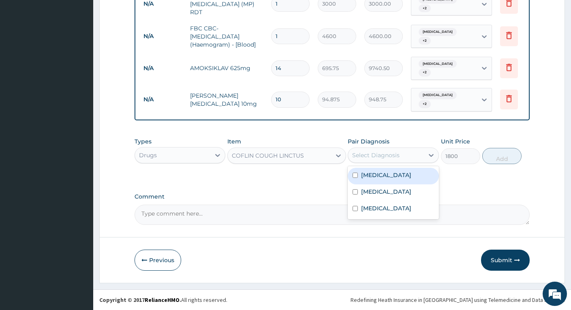
click at [393, 174] on label "Febrile convulsion" at bounding box center [386, 175] width 50 height 8
checkbox input "true"
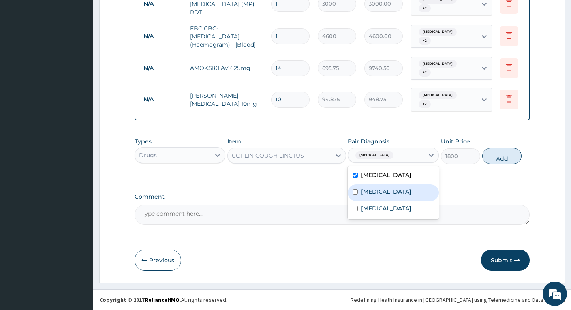
click at [380, 190] on label "Malaria" at bounding box center [386, 192] width 50 height 8
checkbox input "true"
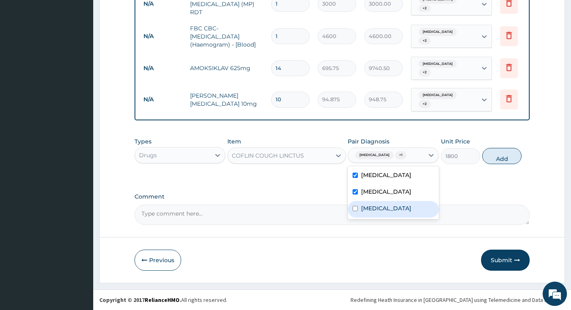
click at [373, 208] on label "Respiratory tract infection" at bounding box center [386, 208] width 50 height 8
checkbox input "true"
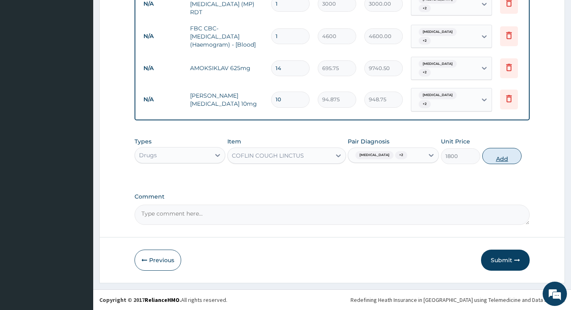
click at [502, 156] on button "Add" at bounding box center [502, 156] width 39 height 16
type input "0"
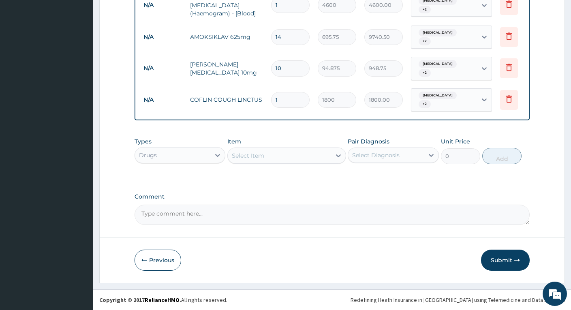
scroll to position [405, 0]
click at [300, 157] on div "Select Item" at bounding box center [279, 155] width 103 height 13
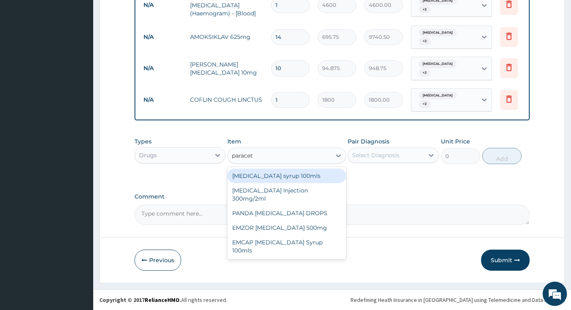
type input "paraceta"
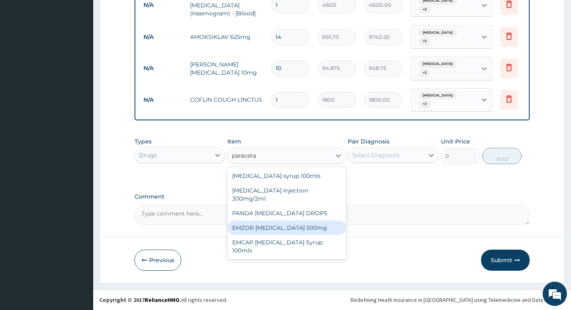
click at [283, 221] on div "EMZOR PARACETAMOL 500mg" at bounding box center [287, 228] width 118 height 15
type input "30"
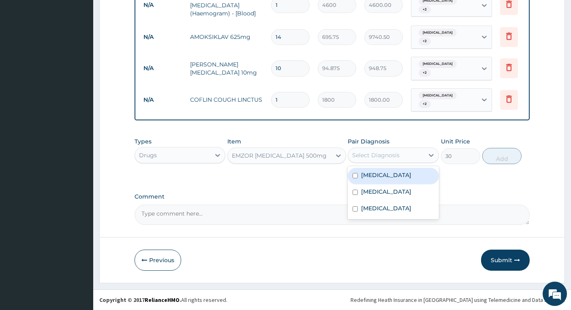
click at [399, 153] on div "Select Diagnosis" at bounding box center [375, 155] width 47 height 8
click at [399, 175] on label "Febrile convulsion" at bounding box center [386, 175] width 50 height 8
checkbox input "true"
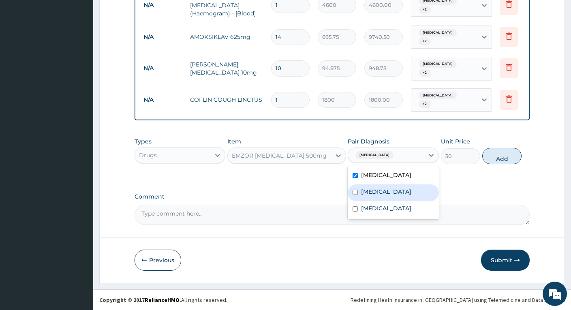
click at [389, 189] on div "Malaria" at bounding box center [393, 193] width 91 height 17
checkbox input "true"
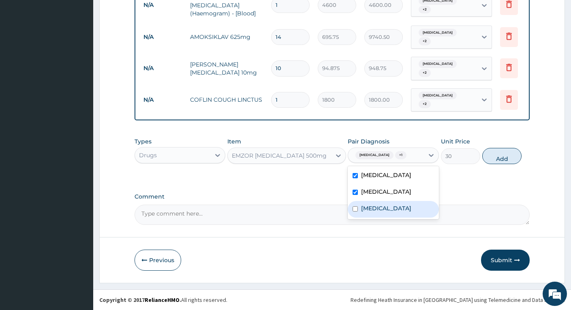
click at [388, 211] on label "Respiratory tract infection" at bounding box center [386, 208] width 50 height 8
checkbox input "true"
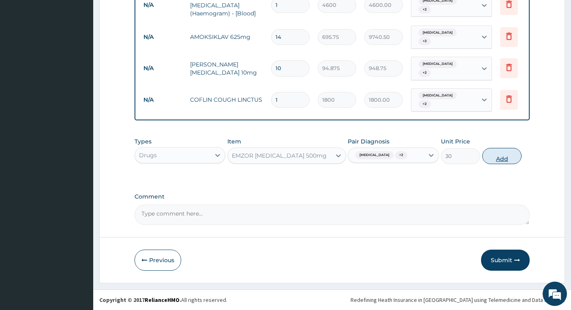
click at [495, 152] on button "Add" at bounding box center [502, 156] width 39 height 16
type input "0"
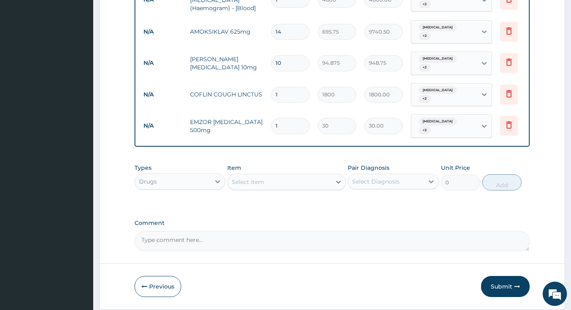
type input "18"
type input "540.00"
type input "18"
click at [322, 187] on div "Select Item" at bounding box center [279, 182] width 103 height 13
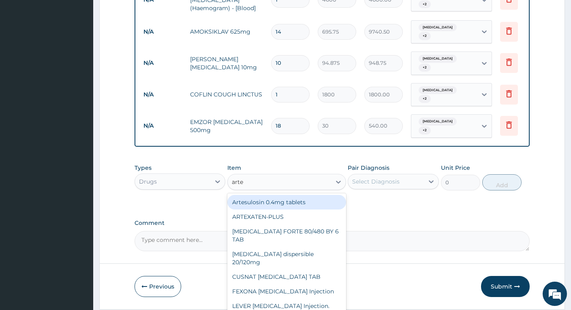
type input "artem"
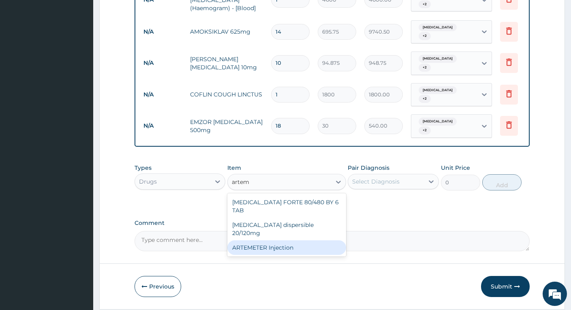
click at [265, 240] on div "ARTEMETER Injection" at bounding box center [287, 247] width 118 height 15
type input "2500"
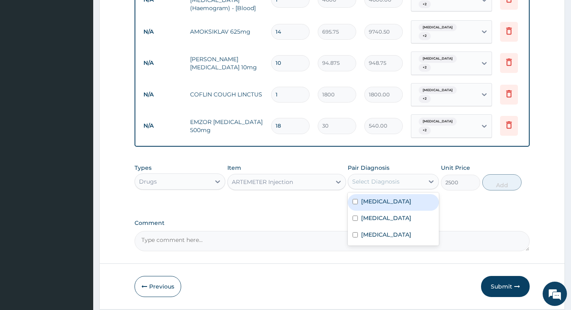
click at [400, 185] on div "Select Diagnosis" at bounding box center [385, 181] width 75 height 13
click at [387, 206] on label "Febrile convulsion" at bounding box center [386, 202] width 50 height 8
checkbox input "true"
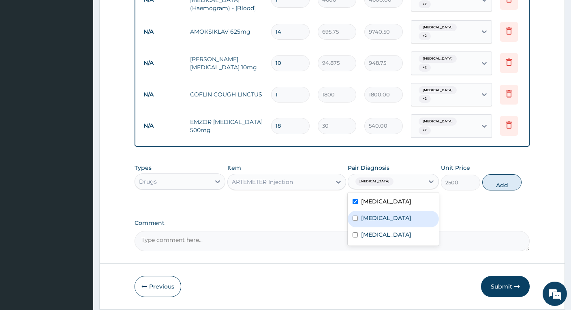
click at [379, 222] on label "Malaria" at bounding box center [386, 218] width 50 height 8
checkbox input "true"
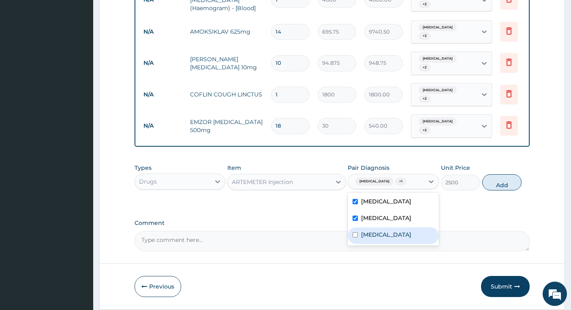
click at [377, 239] on label "Respiratory tract infection" at bounding box center [386, 235] width 50 height 8
checkbox input "true"
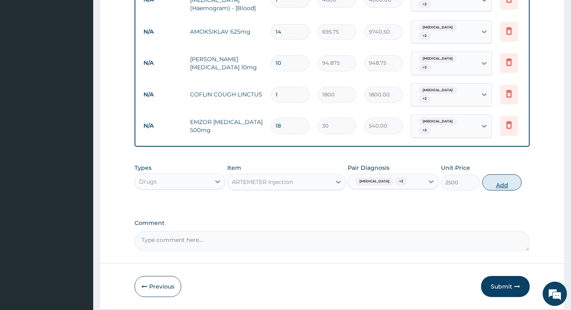
click at [494, 188] on button "Add" at bounding box center [502, 182] width 39 height 16
type input "0"
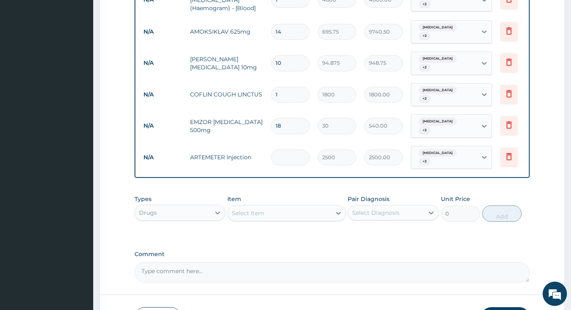
type input "0.00"
type input "6"
type input "15000.00"
type input "6"
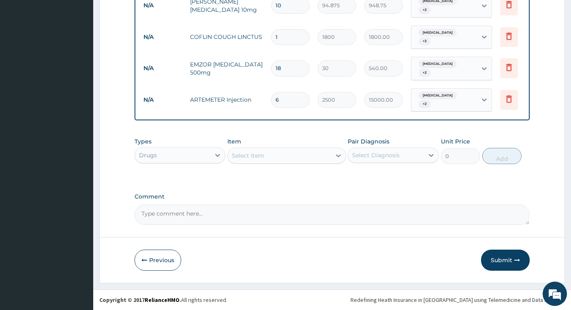
click at [312, 153] on div "Select Item" at bounding box center [279, 155] width 103 height 13
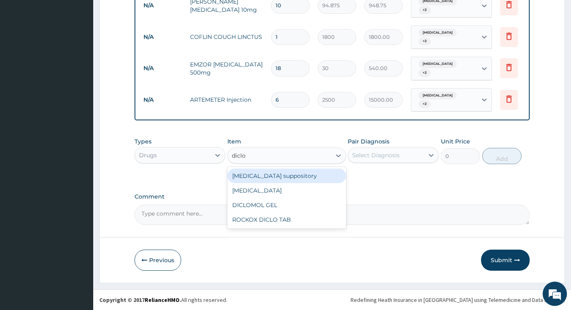
type input "diclof"
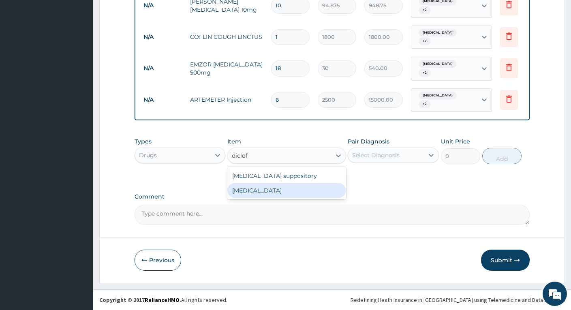
click at [272, 193] on div "Diclofenac" at bounding box center [287, 190] width 118 height 15
type input "632.5"
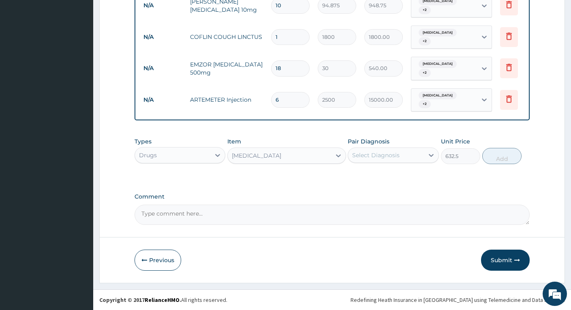
click at [395, 158] on div "Select Diagnosis" at bounding box center [375, 155] width 47 height 8
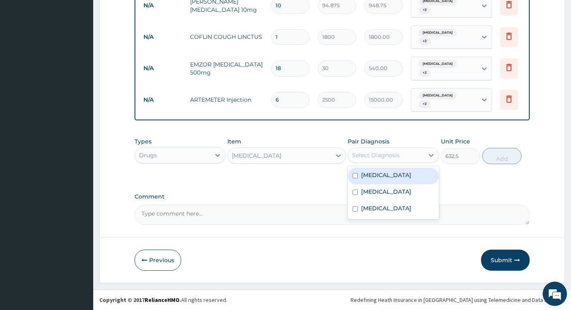
click at [394, 172] on label "Febrile convulsion" at bounding box center [386, 175] width 50 height 8
checkbox input "true"
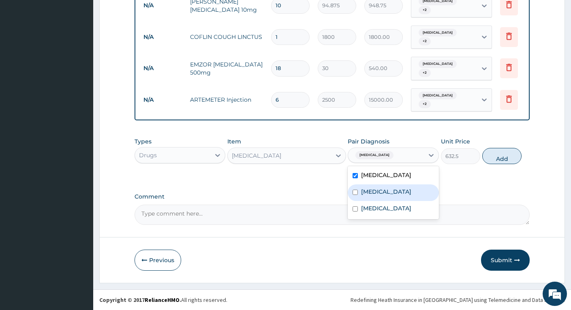
click at [386, 193] on div "Malaria" at bounding box center [393, 193] width 91 height 17
checkbox input "true"
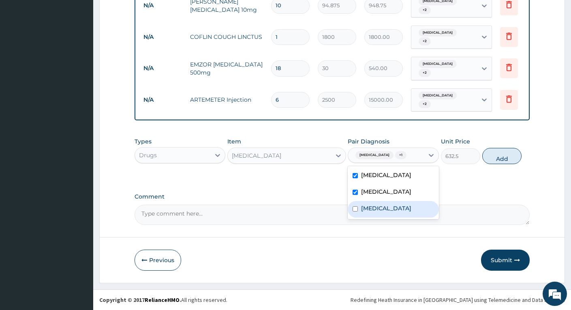
click at [383, 210] on label "Respiratory tract infection" at bounding box center [386, 208] width 50 height 8
checkbox input "true"
click at [502, 159] on button "Add" at bounding box center [502, 156] width 39 height 16
type input "0"
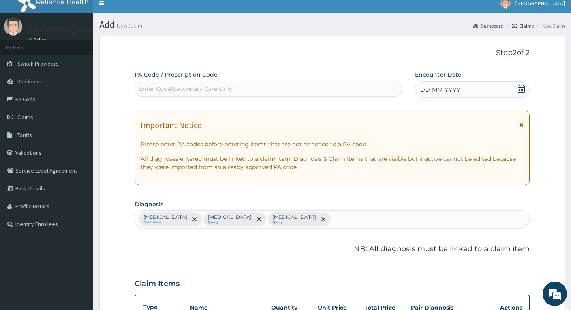
scroll to position [0, 0]
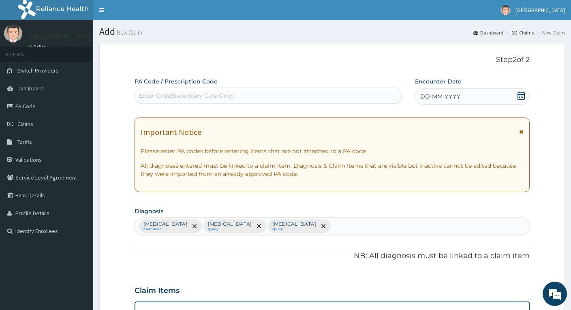
click at [520, 97] on icon at bounding box center [521, 96] width 7 height 8
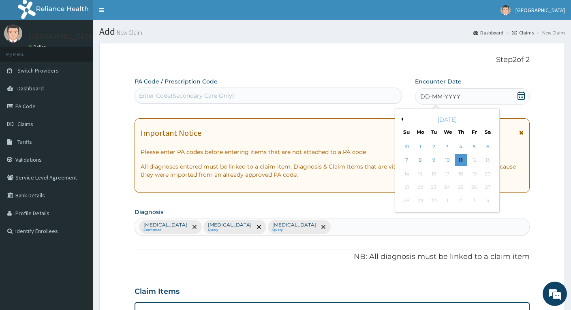
click at [402, 119] on button "Previous Month" at bounding box center [401, 119] width 4 height 4
click at [434, 161] on div "5" at bounding box center [434, 161] width 12 height 12
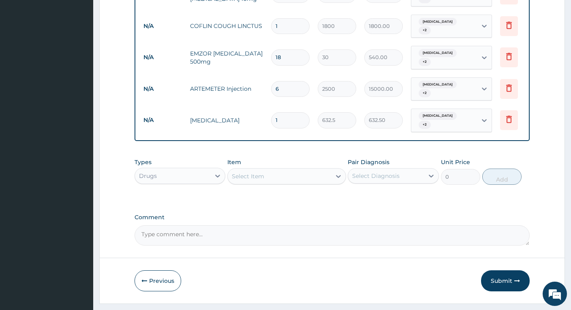
scroll to position [499, 0]
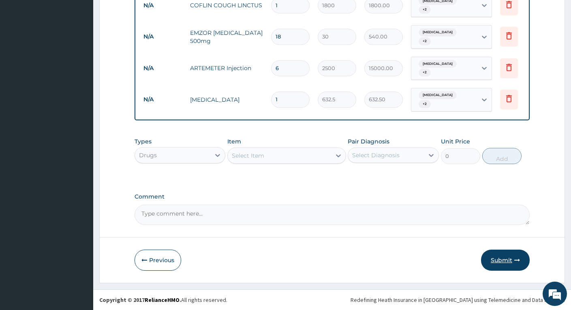
click at [497, 260] on button "Submit" at bounding box center [505, 260] width 49 height 21
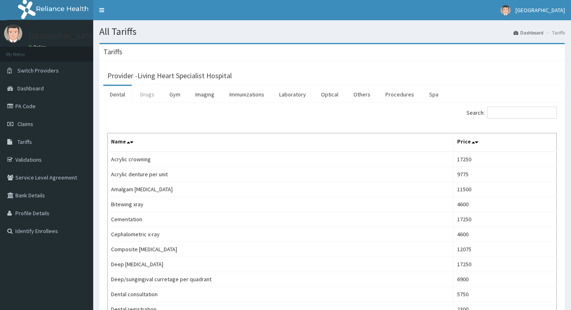
click at [150, 95] on link "Drugs" at bounding box center [147, 94] width 27 height 17
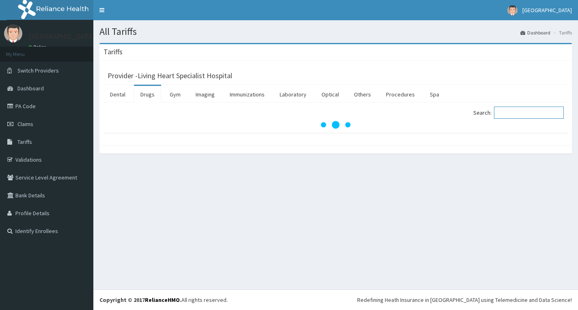
click at [516, 109] on input "Search:" at bounding box center [529, 113] width 70 height 12
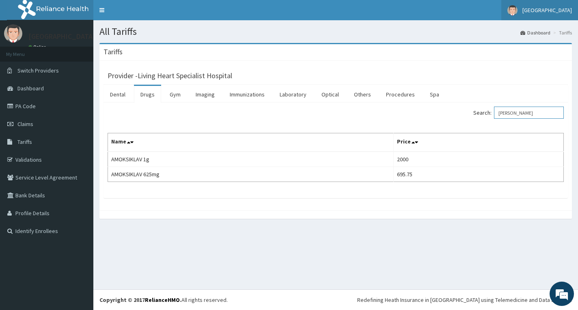
type input "amoksi"
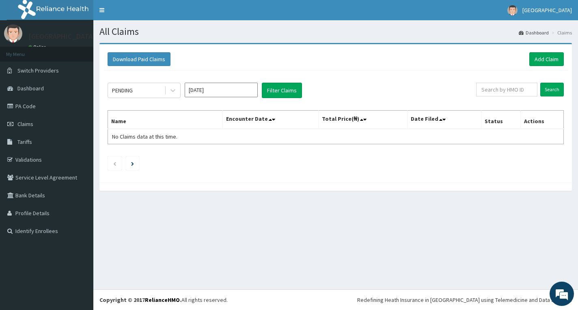
click at [240, 93] on input "[DATE]" at bounding box center [221, 90] width 73 height 15
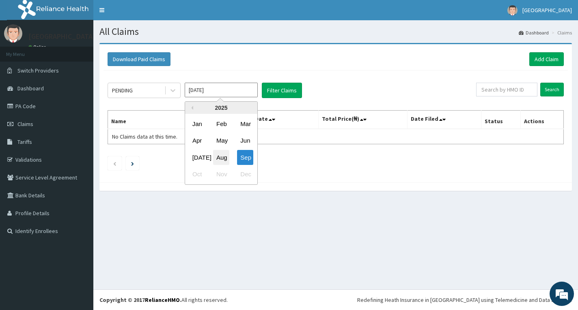
click at [221, 154] on div "Aug" at bounding box center [221, 157] width 16 height 15
type input "[DATE]"
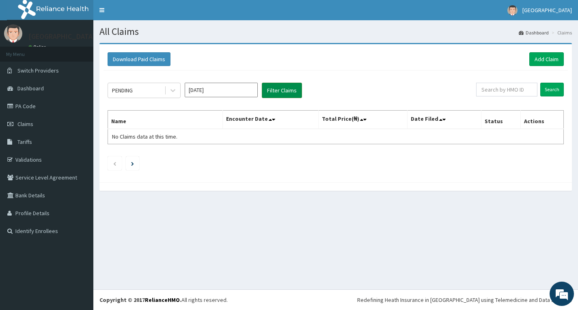
click at [274, 90] on button "Filter Claims" at bounding box center [282, 90] width 40 height 15
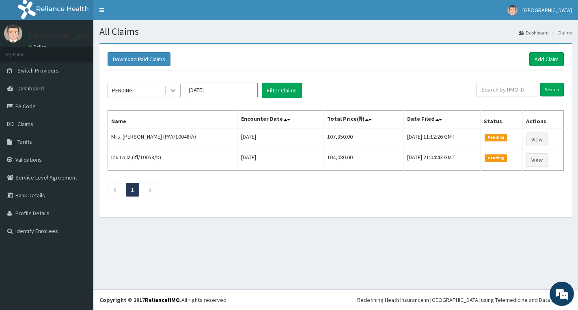
click at [174, 94] on icon at bounding box center [173, 90] width 8 height 8
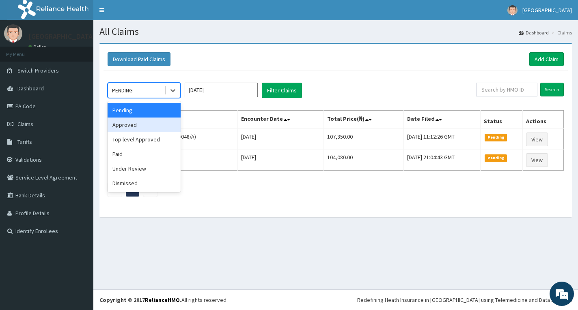
click at [145, 123] on div "Approved" at bounding box center [143, 125] width 73 height 15
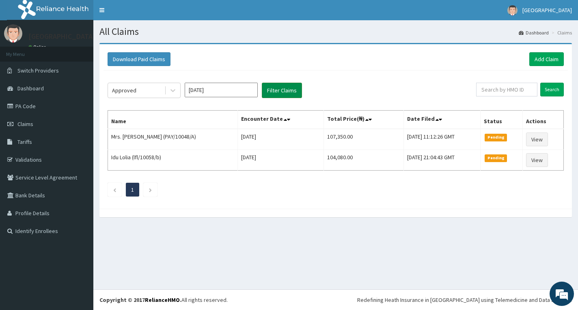
click at [276, 90] on button "Filter Claims" at bounding box center [282, 90] width 40 height 15
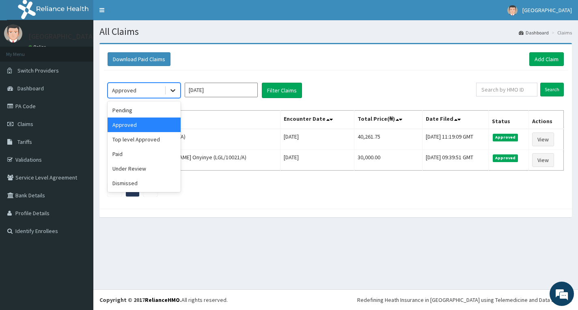
click at [169, 94] on icon at bounding box center [173, 90] width 8 height 8
click at [151, 139] on div "Top level Approved" at bounding box center [143, 139] width 73 height 15
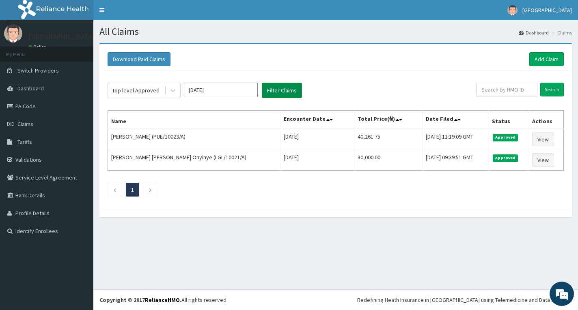
click at [279, 91] on button "Filter Claims" at bounding box center [282, 90] width 40 height 15
click at [282, 91] on button "Filter Claims" at bounding box center [282, 90] width 40 height 15
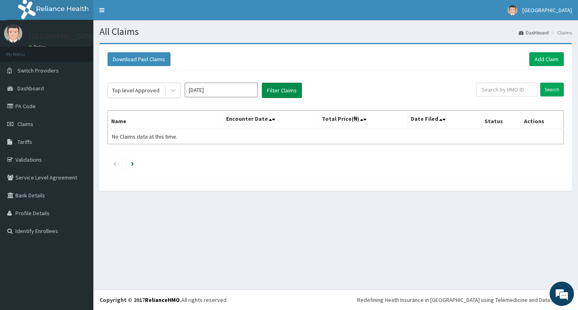
click at [285, 89] on button "Filter Claims" at bounding box center [282, 90] width 40 height 15
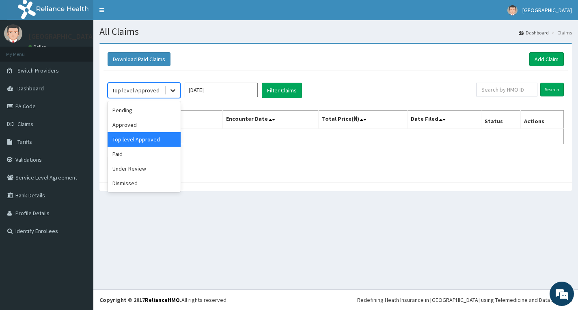
click at [172, 91] on icon at bounding box center [172, 91] width 5 height 3
click at [133, 155] on div "Paid" at bounding box center [143, 154] width 73 height 15
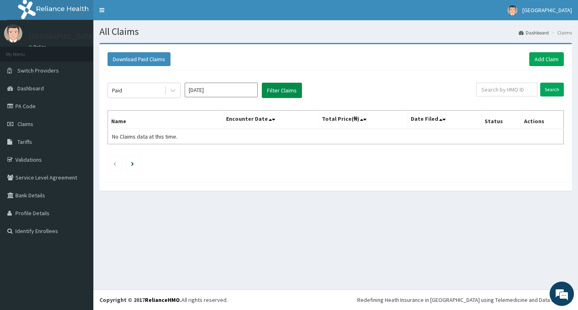
click at [279, 90] on button "Filter Claims" at bounding box center [282, 90] width 40 height 15
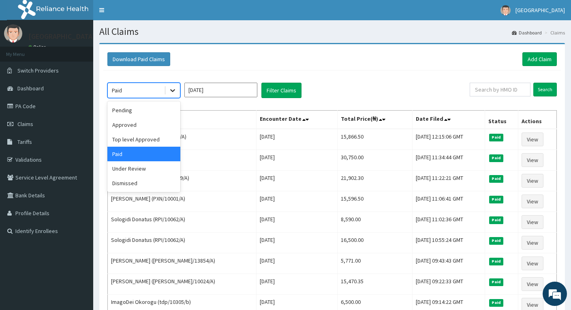
click at [172, 92] on icon at bounding box center [173, 90] width 8 height 8
click at [139, 168] on div "Under Review" at bounding box center [143, 168] width 73 height 15
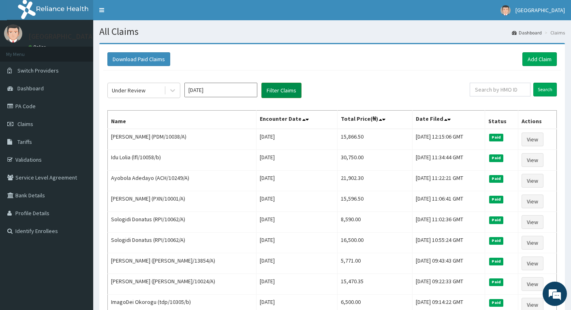
click at [277, 89] on button "Filter Claims" at bounding box center [282, 90] width 40 height 15
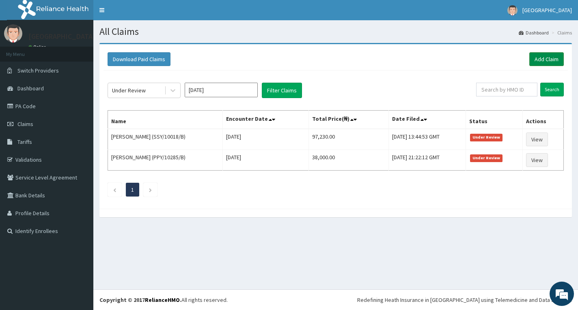
click at [543, 59] on link "Add Claim" at bounding box center [546, 59] width 34 height 14
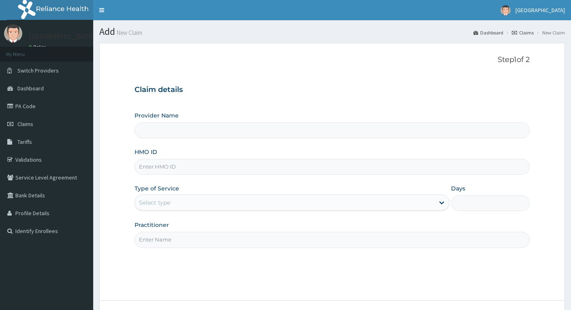
type input "Living Heart Specialist Hospital"
click at [190, 169] on input "HMO ID" at bounding box center [332, 167] width 395 height 16
drag, startPoint x: 190, startPoint y: 169, endPoint x: 211, endPoint y: 77, distance: 94.9
paste input "TGS/10030/A"
type input "TGS/10030/A"
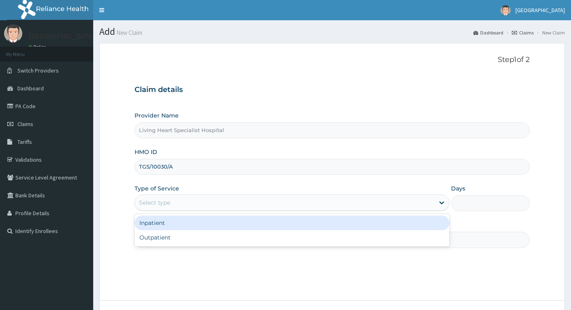
click at [265, 204] on div "Select type" at bounding box center [285, 202] width 300 height 13
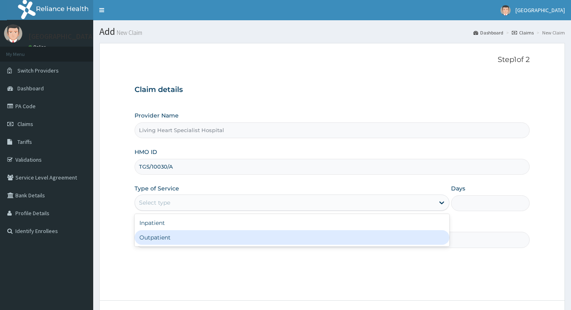
click at [254, 234] on div "Outpatient" at bounding box center [292, 237] width 315 height 15
type input "1"
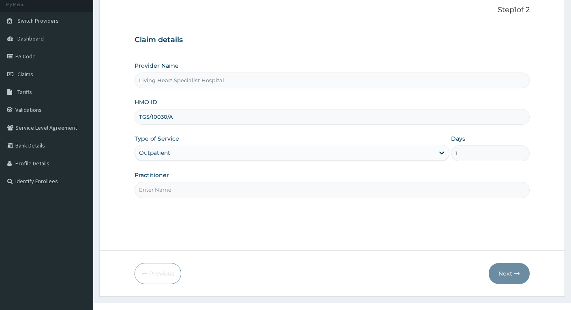
scroll to position [63, 0]
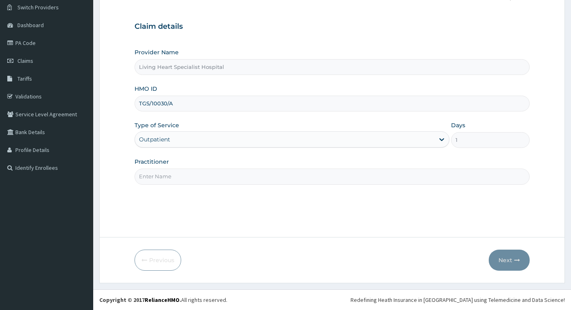
click at [333, 176] on input "Practitioner" at bounding box center [332, 177] width 395 height 16
type input "DR, FAVOUR EZEM"
click at [502, 258] on button "Next" at bounding box center [509, 260] width 41 height 21
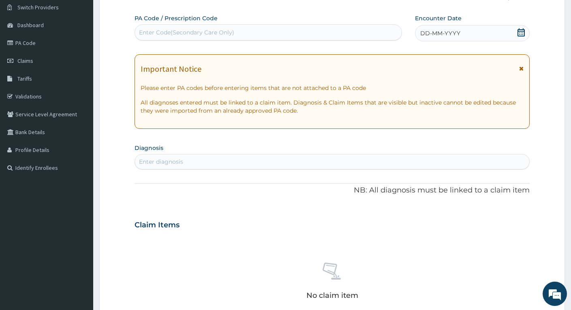
scroll to position [0, 0]
click at [202, 160] on div "Enter diagnosis" at bounding box center [332, 161] width 395 height 13
type input "febrile"
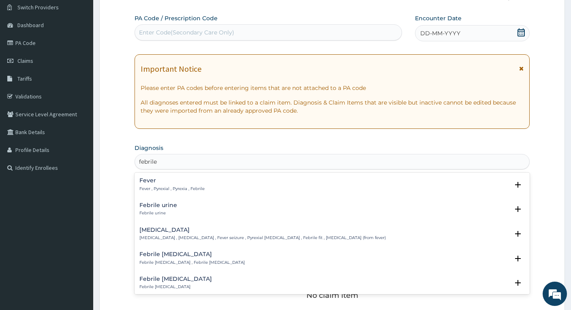
click at [178, 229] on h4 "[MEDICAL_DATA]" at bounding box center [263, 230] width 247 height 6
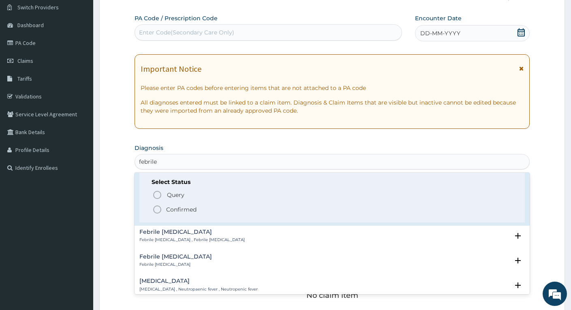
scroll to position [81, 0]
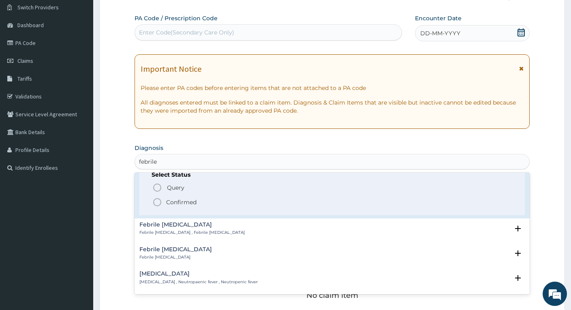
click at [158, 202] on icon "status option filled" at bounding box center [157, 203] width 10 height 10
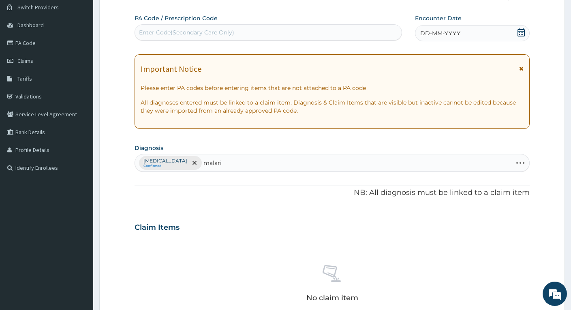
type input "[MEDICAL_DATA]"
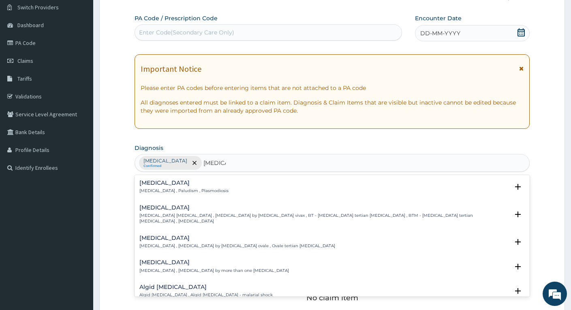
click at [148, 184] on h4 "[MEDICAL_DATA]" at bounding box center [184, 183] width 89 height 6
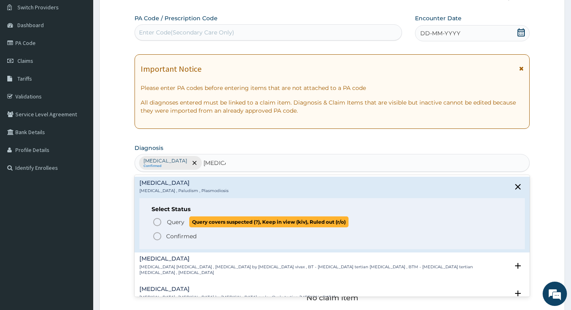
click at [158, 225] on icon "status option query" at bounding box center [157, 222] width 10 height 10
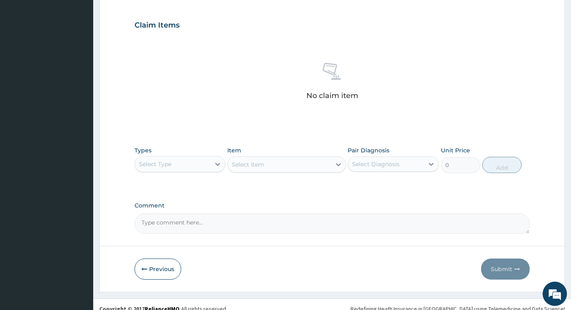
scroll to position [275, 0]
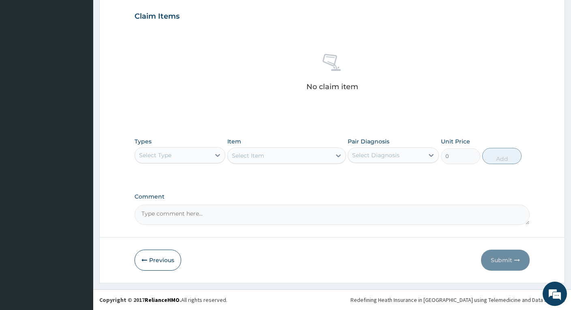
click at [202, 152] on div "Select Type" at bounding box center [172, 155] width 75 height 13
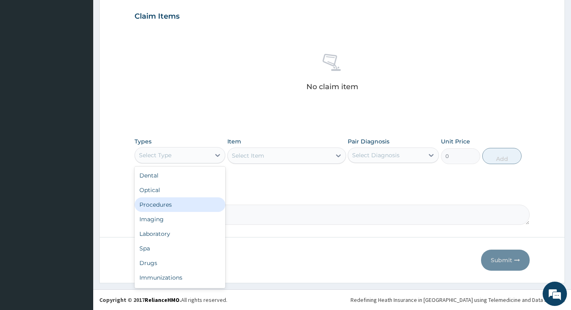
click at [163, 203] on div "Procedures" at bounding box center [180, 205] width 91 height 15
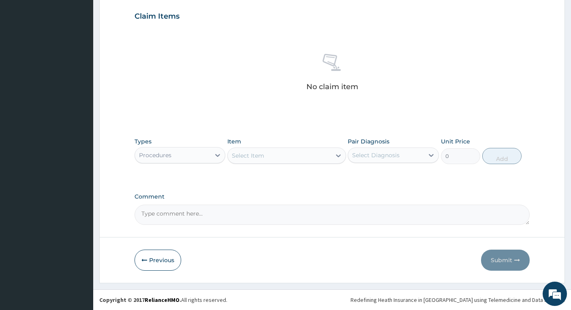
click at [318, 158] on div "Select Item" at bounding box center [279, 155] width 103 height 13
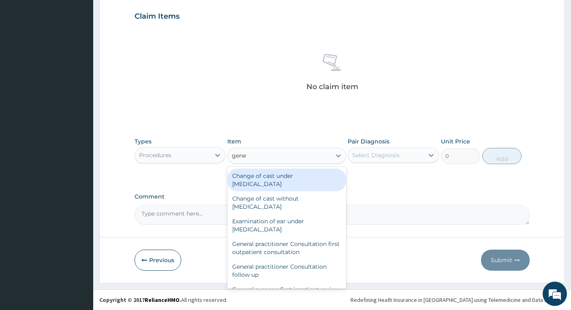
type input "gener"
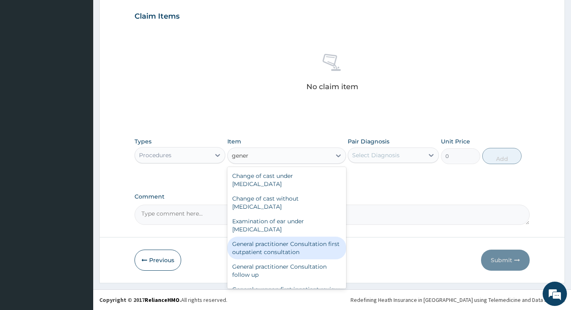
click at [252, 248] on div "General practitioner Consultation first outpatient consultation" at bounding box center [287, 248] width 118 height 23
type input "4000"
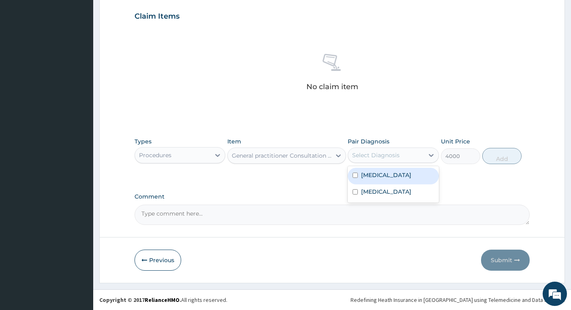
click at [402, 156] on div "Select Diagnosis" at bounding box center [385, 155] width 75 height 13
click at [392, 174] on label "[MEDICAL_DATA]" at bounding box center [386, 175] width 50 height 8
checkbox input "true"
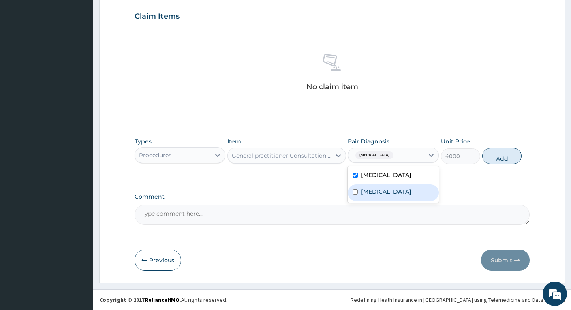
click at [382, 190] on label "[MEDICAL_DATA]" at bounding box center [386, 192] width 50 height 8
checkbox input "true"
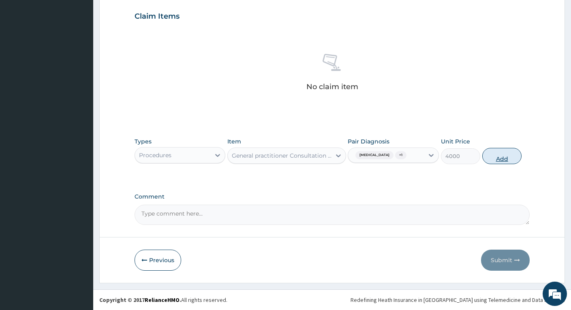
click at [498, 154] on button "Add" at bounding box center [502, 156] width 39 height 16
type input "0"
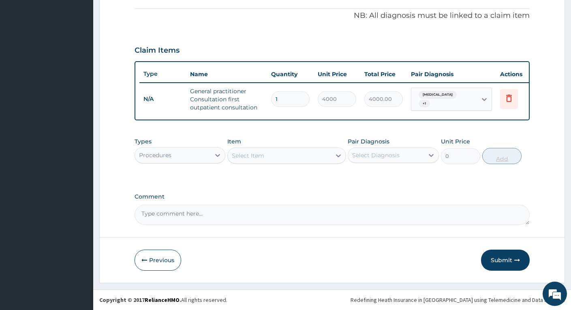
scroll to position [247, 0]
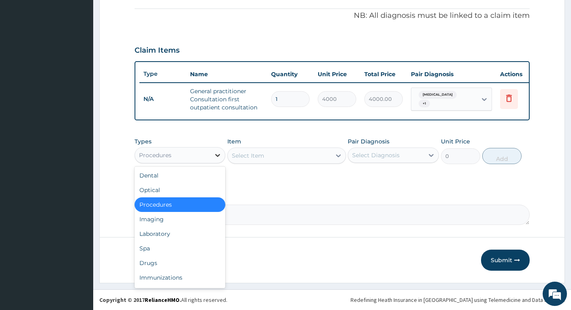
click at [212, 159] on div at bounding box center [217, 155] width 15 height 15
click at [160, 232] on div "Laboratory" at bounding box center [180, 234] width 91 height 15
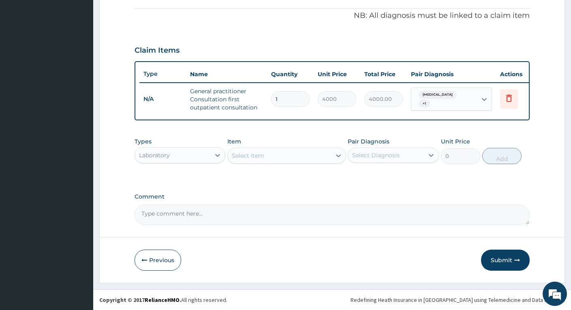
click at [316, 159] on div "Select Item" at bounding box center [279, 155] width 103 height 13
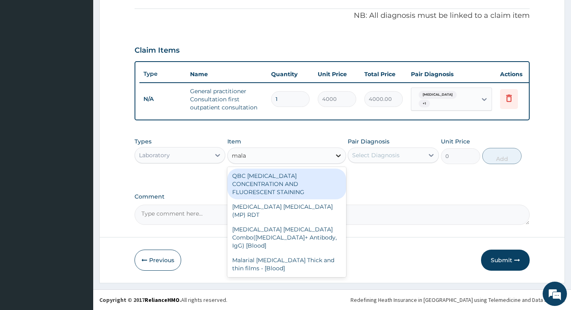
type input "malar"
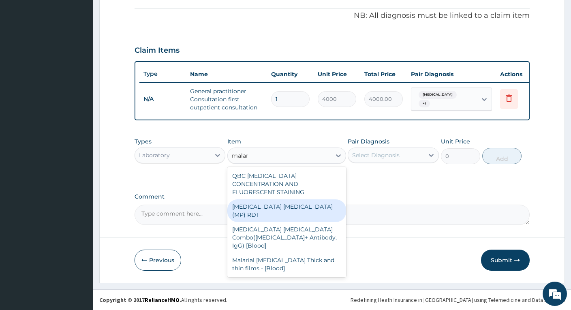
click at [298, 200] on div "MALARIA PARASITE (MP) RDT" at bounding box center [287, 211] width 118 height 23
type input "3000"
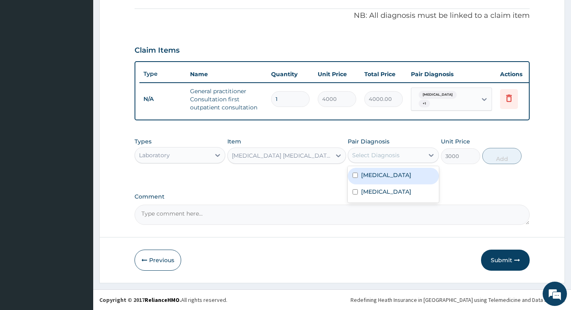
click at [417, 157] on div "Select Diagnosis" at bounding box center [385, 155] width 75 height 13
click at [408, 176] on label "Febrile convulsion" at bounding box center [386, 175] width 50 height 8
checkbox input "true"
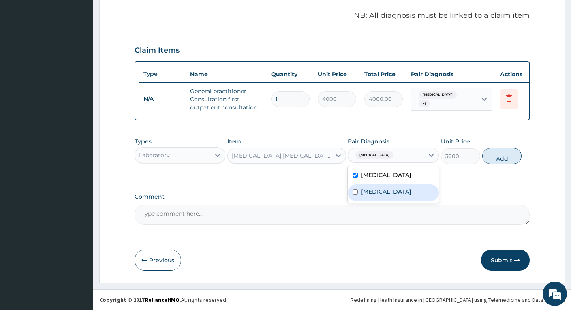
click at [397, 187] on div "Malaria" at bounding box center [393, 193] width 91 height 17
checkbox input "true"
click at [494, 157] on button "Add" at bounding box center [502, 156] width 39 height 16
type input "0"
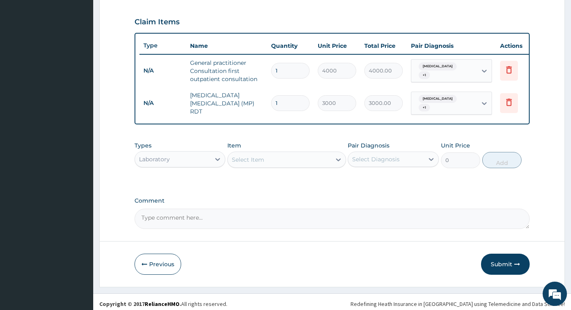
scroll to position [278, 0]
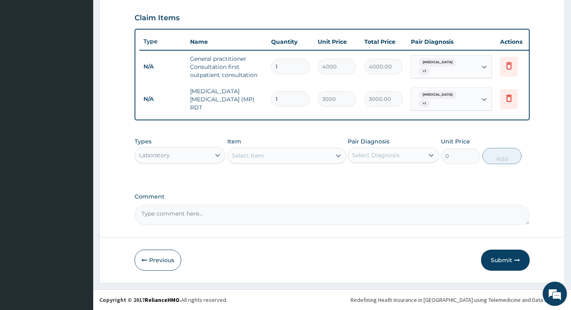
click at [318, 155] on div "Select Item" at bounding box center [279, 155] width 103 height 13
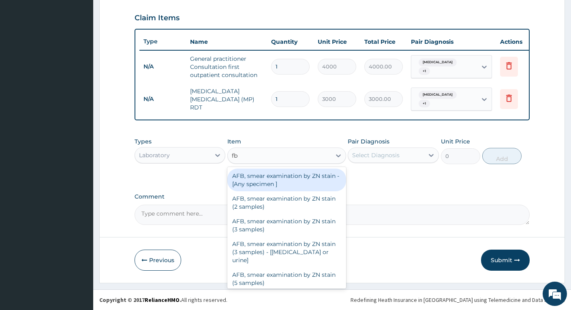
type input "fbc"
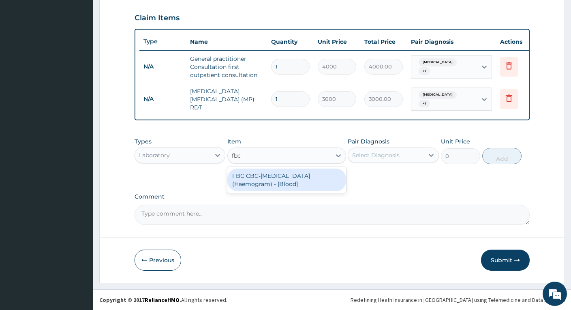
click at [278, 176] on div "FBC CBC-Complete Blood Count (Haemogram) - [Blood]" at bounding box center [287, 180] width 118 height 23
type input "4600"
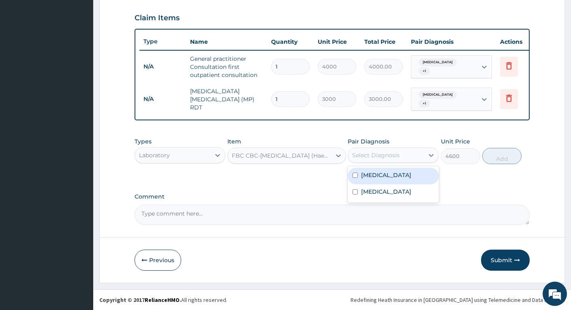
click at [415, 157] on div "Select Diagnosis" at bounding box center [385, 155] width 75 height 13
click at [406, 174] on label "Febrile convulsion" at bounding box center [386, 175] width 50 height 8
checkbox input "true"
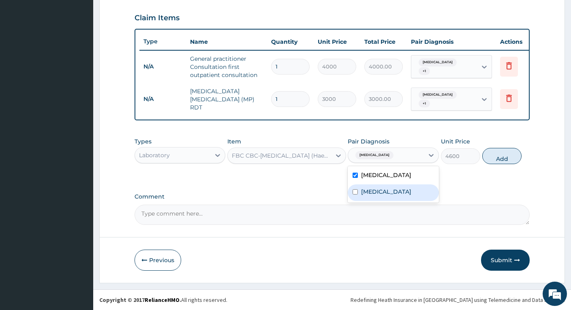
click at [392, 189] on div "Malaria" at bounding box center [393, 193] width 91 height 17
checkbox input "true"
click at [499, 157] on button "Add" at bounding box center [502, 156] width 39 height 16
type input "0"
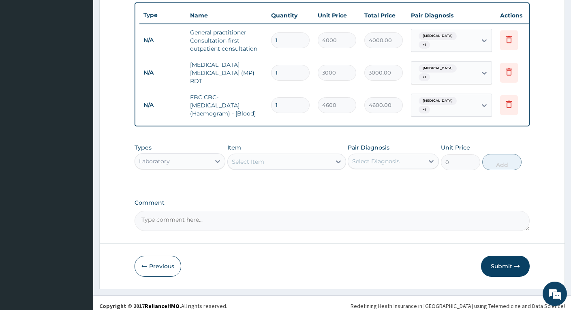
scroll to position [310, 0]
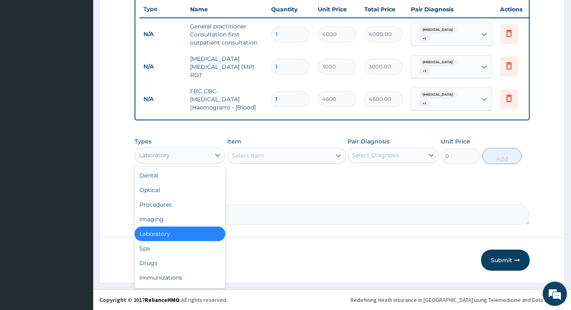
click at [195, 158] on div "Laboratory" at bounding box center [172, 155] width 75 height 13
click at [175, 260] on div "Drugs" at bounding box center [180, 263] width 91 height 15
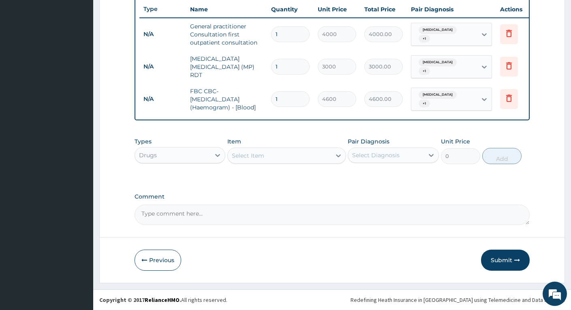
click at [315, 155] on div "Select Item" at bounding box center [279, 155] width 103 height 13
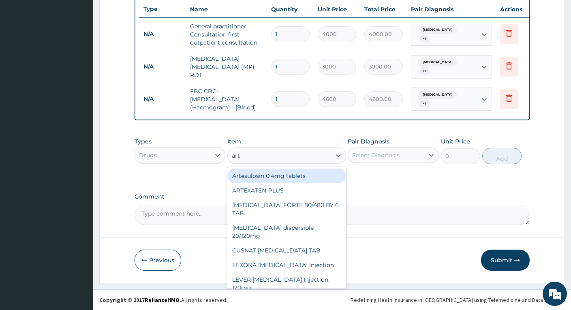
type input "arte"
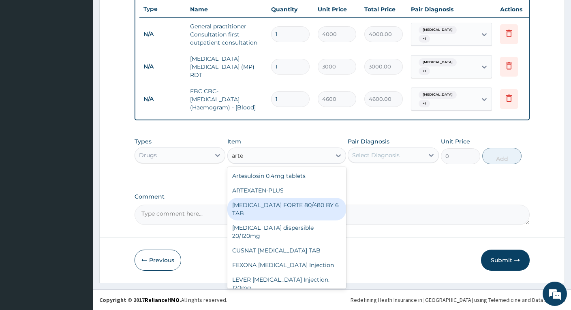
click at [281, 205] on div "COARTEM FORTE 80/480 BY 6 TAB" at bounding box center [287, 209] width 118 height 23
type input "600"
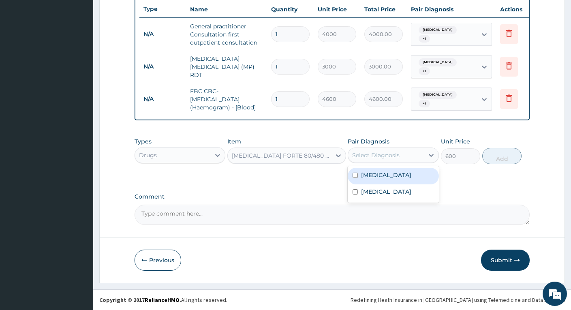
click at [406, 155] on div "Select Diagnosis" at bounding box center [385, 155] width 75 height 13
click at [392, 176] on label "Febrile convulsion" at bounding box center [386, 175] width 50 height 8
checkbox input "true"
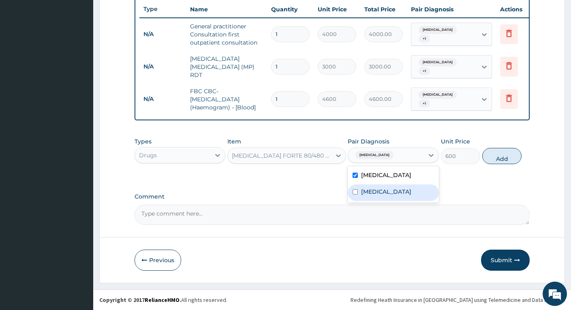
click at [382, 191] on label "Malaria" at bounding box center [386, 192] width 50 height 8
checkbox input "true"
click at [493, 157] on button "Add" at bounding box center [502, 156] width 39 height 16
type input "0"
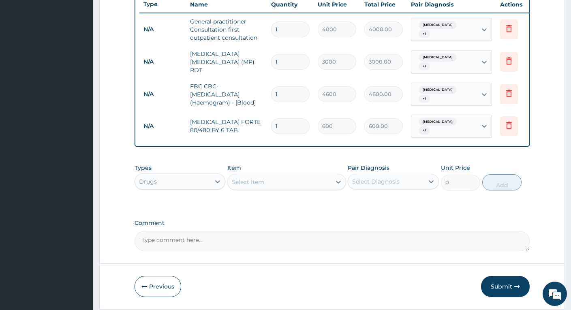
type input "0.00"
type input "6"
type input "3600.00"
type input "6"
click at [320, 189] on div "Select Item" at bounding box center [279, 182] width 103 height 13
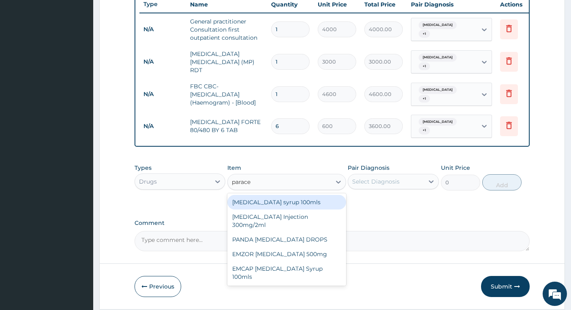
type input "paracet"
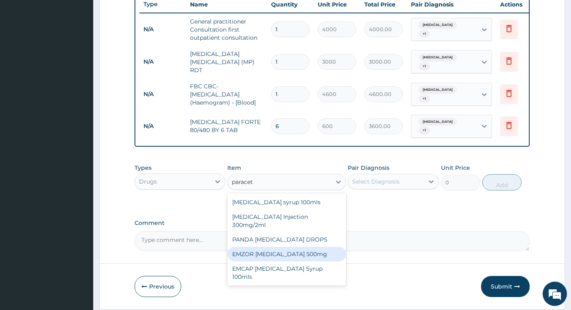
click at [260, 249] on div "EMZOR PARACETAMOL 500mg" at bounding box center [287, 254] width 118 height 15
type input "30"
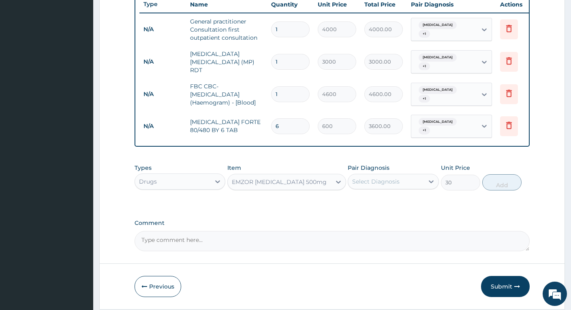
click at [401, 188] on div "Select Diagnosis" at bounding box center [385, 181] width 75 height 13
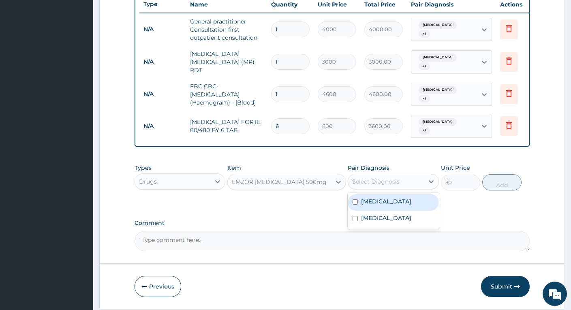
click at [398, 205] on label "Febrile convulsion" at bounding box center [386, 202] width 50 height 8
checkbox input "true"
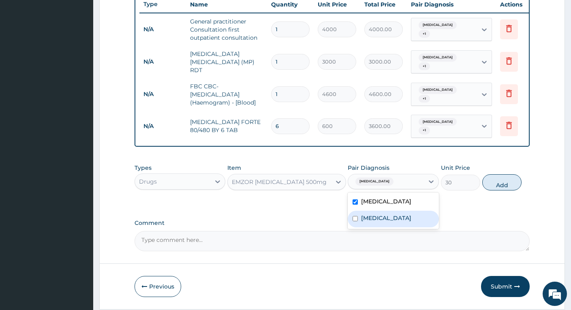
click at [388, 218] on div "Malaria" at bounding box center [393, 219] width 91 height 17
checkbox input "true"
click at [492, 186] on button "Add" at bounding box center [502, 182] width 39 height 16
type input "0"
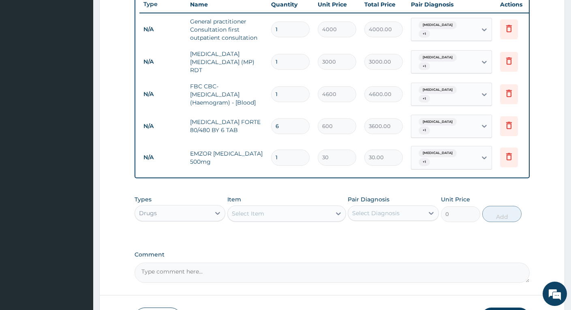
type input "18"
type input "540.00"
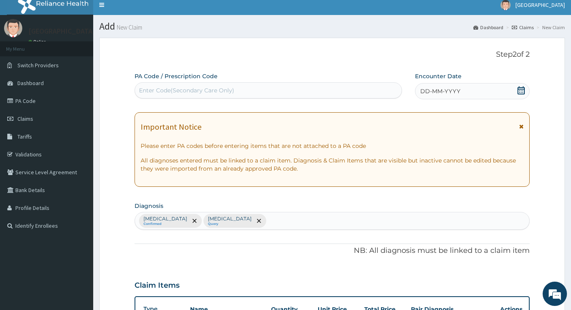
scroll to position [0, 0]
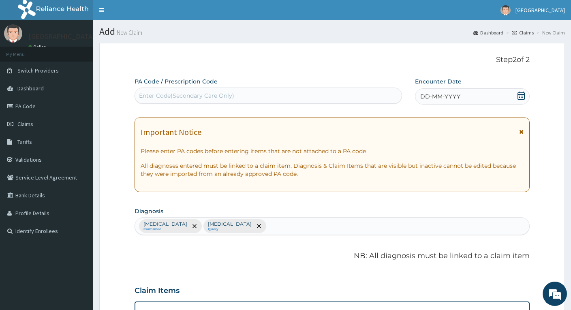
type input "18"
click at [522, 97] on icon at bounding box center [521, 96] width 8 height 8
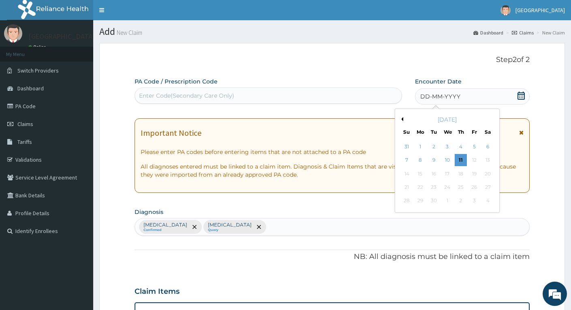
click at [402, 118] on button "Previous Month" at bounding box center [401, 119] width 4 height 4
click at [434, 159] on div "5" at bounding box center [434, 161] width 12 height 12
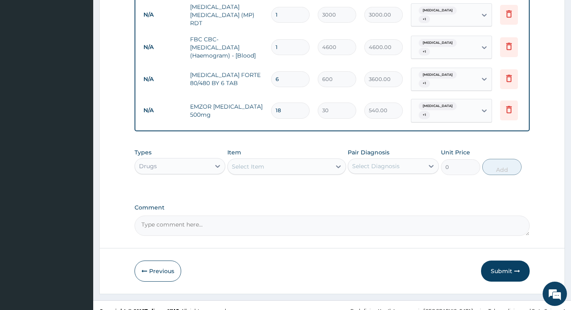
scroll to position [373, 0]
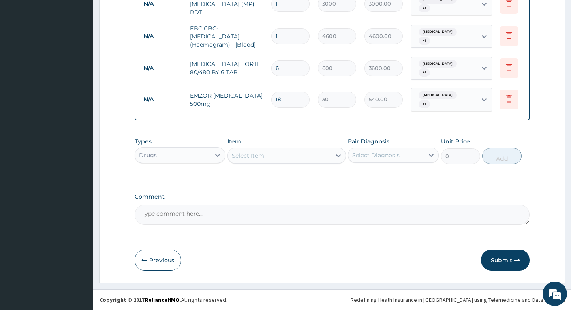
click at [501, 256] on button "Submit" at bounding box center [505, 260] width 49 height 21
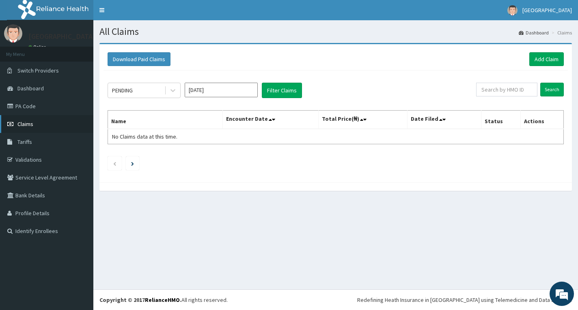
click at [30, 124] on span "Claims" at bounding box center [25, 123] width 16 height 7
